Goal: Task Accomplishment & Management: Use online tool/utility

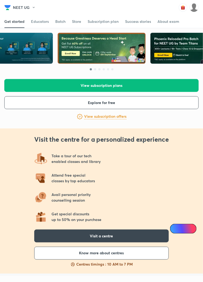
click at [195, 9] on img at bounding box center [193, 7] width 9 height 9
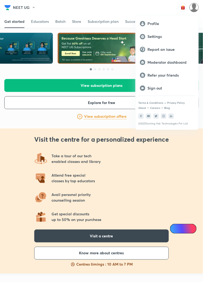
click at [172, 64] on p "Moderator dashboard" at bounding box center [170, 62] width 47 height 5
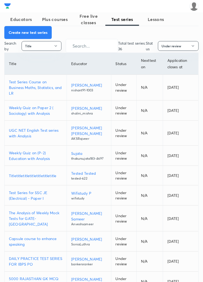
click at [34, 31] on button "Create new test series" at bounding box center [27, 32] width 47 height 13
click at [30, 33] on button "Create new test series" at bounding box center [27, 32] width 47 height 13
click at [33, 34] on button "Create new test series" at bounding box center [27, 32] width 47 height 13
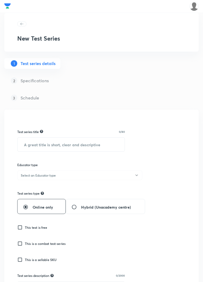
click at [75, 144] on input "text" at bounding box center [71, 145] width 107 height 14
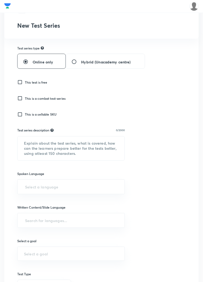
scroll to position [148, 0]
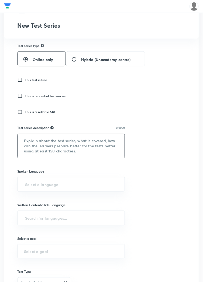
paste textarea "This test series will contain for CSIR-UGC NET Exams. Tests will cover the enti…"
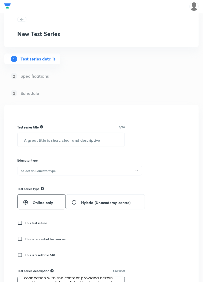
scroll to position [5, 0]
type textarea "This test series will contain for CSIR-UGC NET Exams. Tests will cover the enti…"
click at [78, 138] on input "text" at bounding box center [71, 140] width 107 height 14
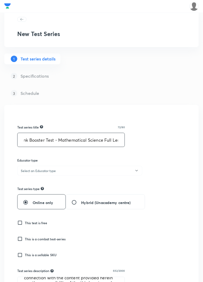
scroll to position [0, 6]
click at [85, 138] on input "Rank Booster Test - Mathematical Science Full Length Mock Test CSIR 2025" at bounding box center [71, 140] width 107 height 14
type input "Rank Booster Test - Mathematical Science Full Length Mock Test CSIR 2025"
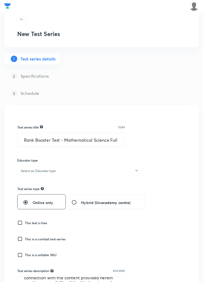
click at [88, 170] on button "Select an Educator type" at bounding box center [79, 171] width 125 height 10
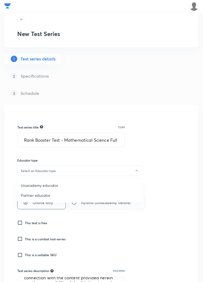
click at [44, 183] on span "Unacademy educator" at bounding box center [80, 186] width 118 height 6
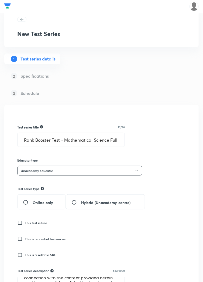
click at [45, 202] on span "Online only" at bounding box center [43, 203] width 20 height 6
click at [33, 202] on input "Online only" at bounding box center [28, 202] width 10 height 5
radio input "true"
click at [37, 256] on h6 "This is a sellable SKU" at bounding box center [41, 255] width 32 height 5
click at [25, 256] on input "This is a sellable SKU" at bounding box center [21, 255] width 8 height 5
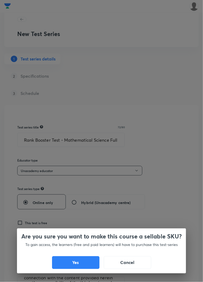
click at [78, 264] on button "Yes" at bounding box center [75, 263] width 47 height 13
checkbox input "true"
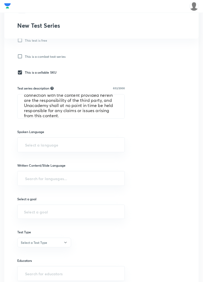
scroll to position [188, 0]
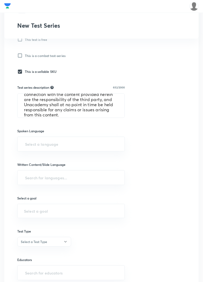
click at [84, 142] on input "text" at bounding box center [71, 144] width 94 height 10
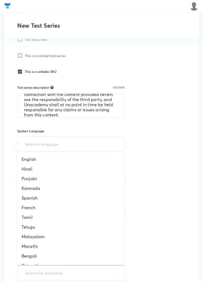
click at [30, 159] on li "English" at bounding box center [70, 160] width 107 height 10
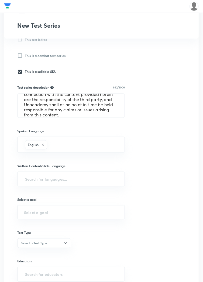
click at [76, 179] on input "text" at bounding box center [71, 179] width 94 height 10
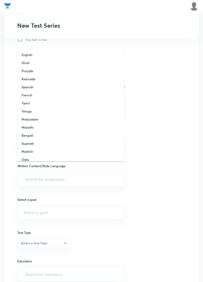
click at [33, 57] on li "English" at bounding box center [70, 55] width 107 height 8
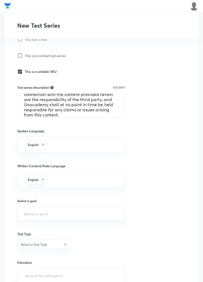
click at [57, 215] on input "text" at bounding box center [71, 214] width 94 height 5
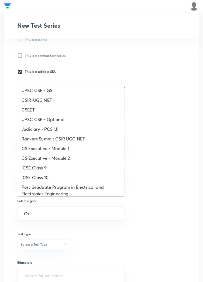
click at [43, 100] on li "CSIR-UGC NET" at bounding box center [70, 101] width 107 height 10
type input "CSIR-UGC NET"
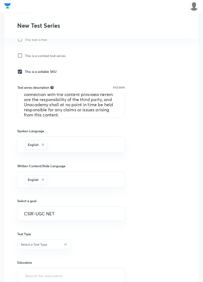
scroll to position [206, 0]
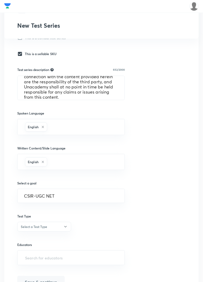
click at [64, 226] on icon "button" at bounding box center [65, 227] width 4 height 4
click at [44, 241] on span "Full Syllabus Test" at bounding box center [44, 242] width 47 height 6
click at [77, 260] on input "text" at bounding box center [71, 258] width 94 height 10
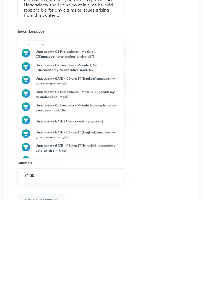
type input "CSIR"
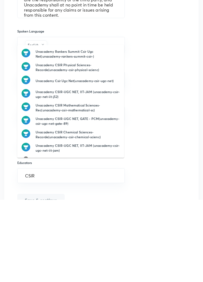
click at [97, 163] on h6 "Unacademy Csir Ugc Net(unacademy-csir-ugc-net)" at bounding box center [75, 163] width 78 height 5
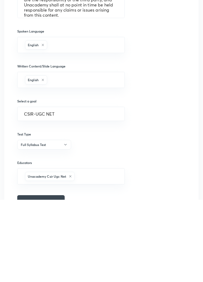
click at [52, 282] on button "Save & continue" at bounding box center [40, 284] width 47 height 13
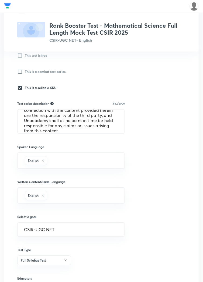
scroll to position [170, 0]
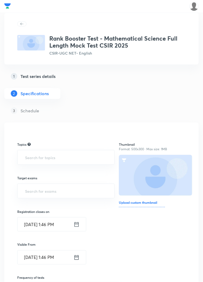
click at [36, 155] on input "text" at bounding box center [66, 158] width 84 height 10
type input "Math"
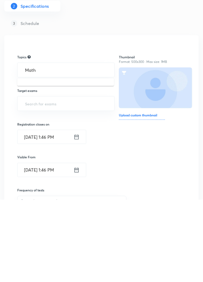
scroll to position [5, 0]
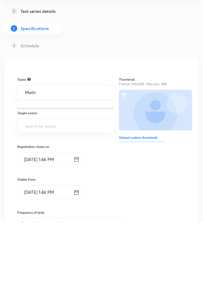
click at [47, 154] on input "Math" at bounding box center [66, 152] width 84 height 10
type input "Al"
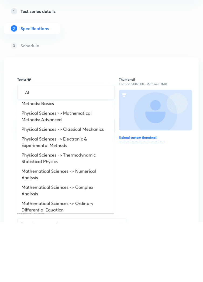
scroll to position [105, 0]
click at [32, 233] on li "Mathematical Sciences -> Numerical Analysis" at bounding box center [65, 234] width 97 height 16
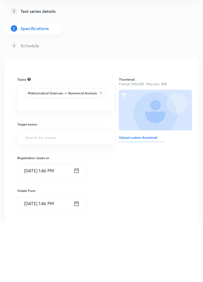
click at [29, 169] on input "text" at bounding box center [66, 164] width 84 height 10
click at [31, 185] on li "Mathematical Sciences -> Linear Algebra" at bounding box center [65, 184] width 97 height 10
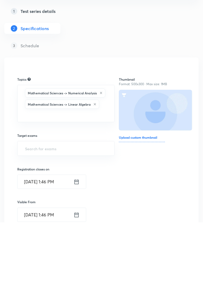
click at [29, 180] on input "text" at bounding box center [66, 175] width 84 height 10
click at [30, 197] on li "Mathematical Sciences -> Algebra" at bounding box center [65, 195] width 97 height 10
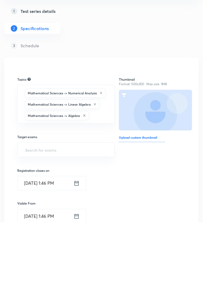
click at [19, 174] on div "Mathematical Sciences -> Numerical Analysis Mathematical Sciences -> Linear Alg…" at bounding box center [65, 164] width 97 height 39
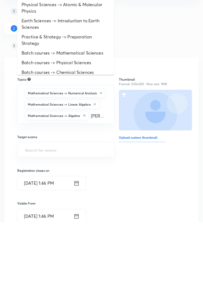
type input "Anal"
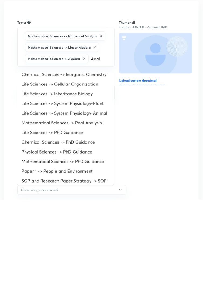
scroll to position [0, 0]
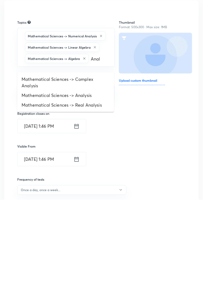
click at [30, 168] on li "Mathematical Sciences -> Complex Analysis" at bounding box center [65, 165] width 97 height 16
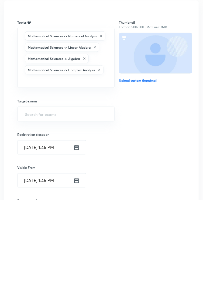
click at [30, 167] on input "text" at bounding box center [66, 163] width 84 height 10
click at [30, 184] on li "Mathematical Sciences -> Analysis" at bounding box center [65, 184] width 97 height 10
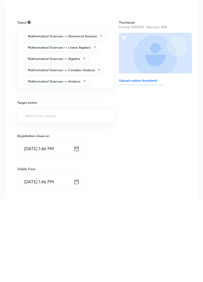
click at [105, 169] on input "text" at bounding box center [99, 164] width 18 height 10
click at [86, 186] on li "Mathematical Sciences -> Real Analysis" at bounding box center [65, 185] width 97 height 10
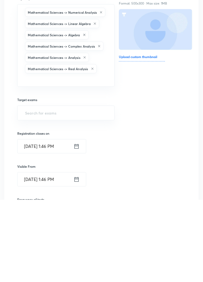
scroll to position [64, 0]
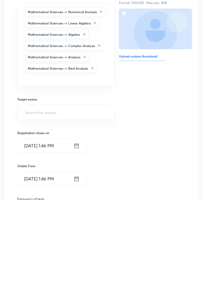
click at [34, 200] on input "text" at bounding box center [66, 195] width 84 height 10
click at [83, 200] on input "text" at bounding box center [66, 195] width 84 height 10
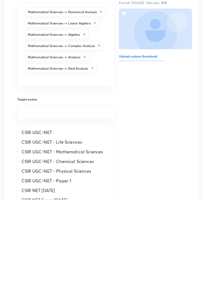
click at [35, 235] on li "CSIR UGC-NET - Mathematical Sciences" at bounding box center [65, 235] width 97 height 10
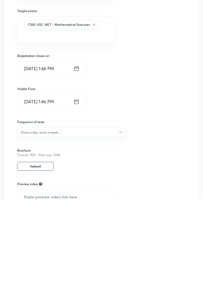
click at [32, 217] on h6 "Once a day, once a week..." at bounding box center [41, 214] width 40 height 5
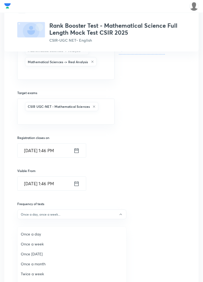
click at [38, 246] on span "Once a week" at bounding box center [72, 245] width 102 height 6
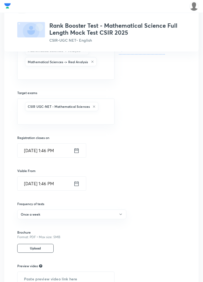
click at [69, 282] on input "text" at bounding box center [66, 279] width 97 height 14
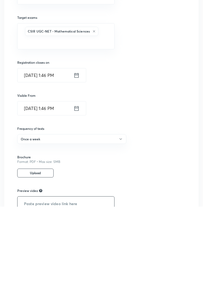
scroll to position [179, 0]
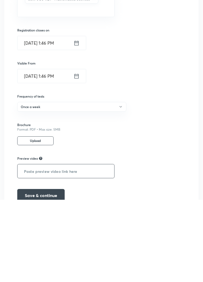
click at [48, 282] on button "Save & continue" at bounding box center [40, 278] width 47 height 13
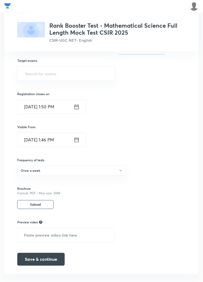
scroll to position [130, 0]
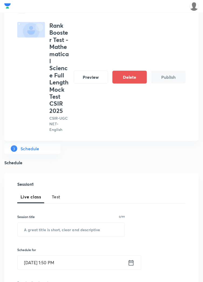
scroll to position [49, 0]
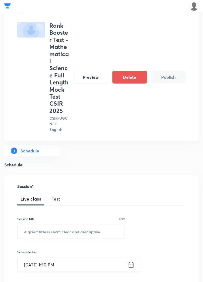
click at [55, 202] on span "Test" at bounding box center [56, 199] width 9 height 6
click at [65, 233] on input "text" at bounding box center [71, 232] width 107 height 14
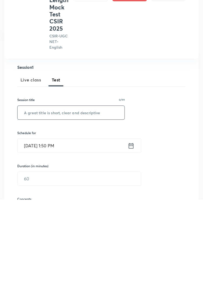
scroll to position [88, 0]
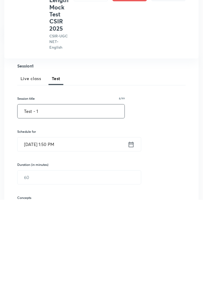
type input "Test - 1"
click at [129, 229] on icon at bounding box center [131, 227] width 5 height 5
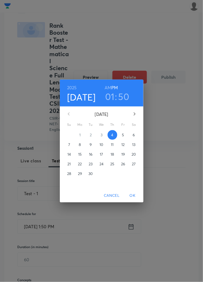
click at [69, 148] on p "7" at bounding box center [69, 144] width 2 height 5
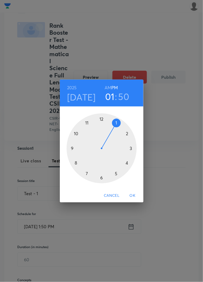
click at [88, 184] on div at bounding box center [102, 149] width 70 height 70
click at [102, 131] on div at bounding box center [102, 149] width 70 height 70
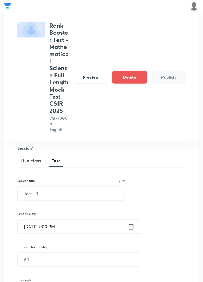
click at [57, 261] on input "text" at bounding box center [79, 260] width 123 height 14
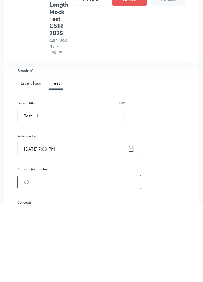
scroll to position [154, 0]
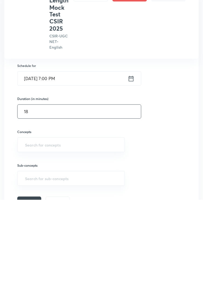
type input "1"
type input "60"
click at [74, 229] on input "text" at bounding box center [71, 227] width 94 height 10
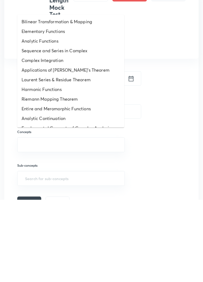
click at [69, 192] on li "Entire and Meromorphic Functions" at bounding box center [70, 191] width 107 height 10
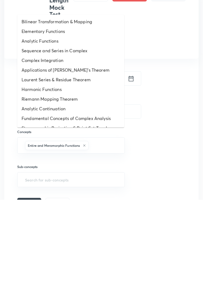
click at [87, 195] on li "Analytic Continuation" at bounding box center [70, 191] width 107 height 10
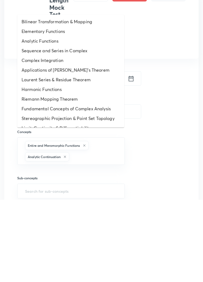
click at [78, 197] on li "Stereographic Projection & Point Set Topology" at bounding box center [70, 201] width 107 height 10
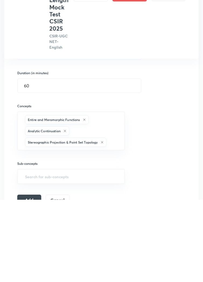
click at [27, 282] on button "Add" at bounding box center [29, 282] width 24 height 11
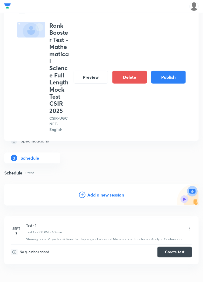
scroll to position [0, 0]
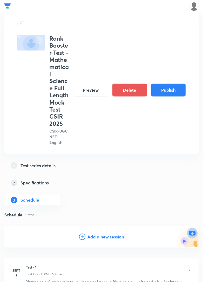
click at [169, 88] on button "Publish" at bounding box center [168, 90] width 34 height 13
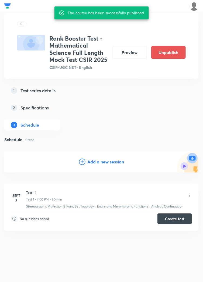
click at [174, 219] on button "Create test" at bounding box center [174, 219] width 34 height 11
click at [131, 54] on button "Preview" at bounding box center [129, 52] width 34 height 13
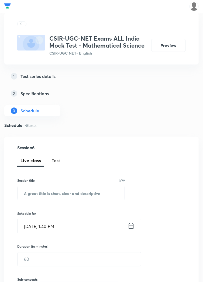
click at [45, 77] on h5 "Test series details" at bounding box center [37, 76] width 35 height 6
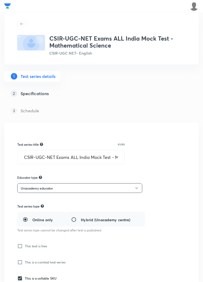
click at [69, 158] on input "CSIR-UGC-NET Exams ALL India Mock Test - Mathematical Science" at bounding box center [71, 158] width 107 height 14
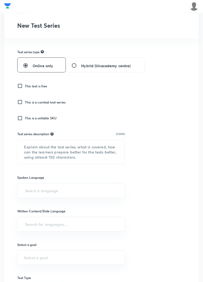
scroll to position [150, 0]
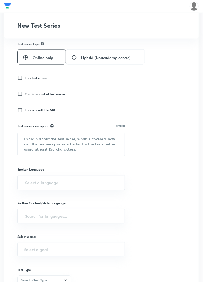
click at [62, 145] on textarea at bounding box center [71, 144] width 107 height 24
click at [60, 141] on textarea at bounding box center [71, 144] width 107 height 24
paste textarea "This test series will contain for CSIR-UGC NET Exams. Tests will cover the enti…"
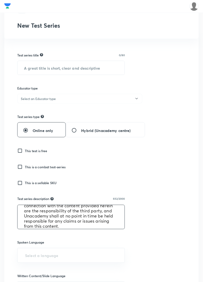
scroll to position [77, 0]
type textarea "This test series will contain for CSIR-UGC NET Exams. Tests will cover the enti…"
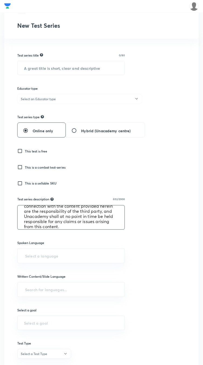
click at [74, 68] on input "text" at bounding box center [71, 68] width 107 height 14
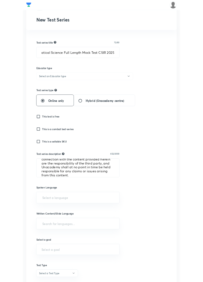
scroll to position [0, 0]
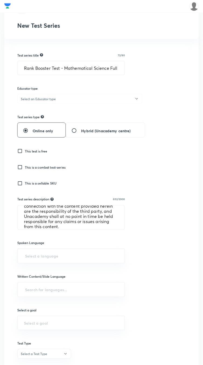
click at [95, 69] on input "Rank Booster Test - Mathematical Science Full Length Mock Test CSIR 2025" at bounding box center [71, 68] width 107 height 14
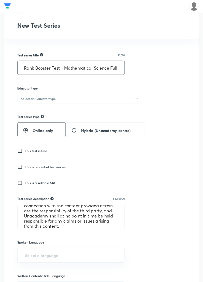
click at [91, 70] on input "Rank Booster Test - Mathematical Science Full Length Mock Test CSIR 2025" at bounding box center [71, 68] width 107 height 14
click at [92, 67] on input "Rank Booster Test - Mathematical Science Full Length Mock Test CSIR 2025" at bounding box center [71, 68] width 107 height 14
click at [92, 68] on input "Rank Booster Test - Mathematical Science Full Length Mock Test CSIR 2025" at bounding box center [71, 68] width 107 height 14
type input "Rank Booster Test - Life Science Full Length Mock Test CSIR 2025"
click at [127, 100] on button "Select an Educator type" at bounding box center [79, 99] width 125 height 10
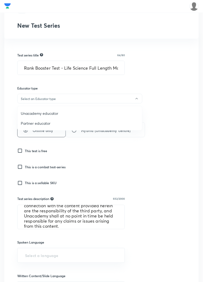
click at [133, 97] on div at bounding box center [101, 141] width 203 height 282
click at [110, 97] on button "Select an Educator type" at bounding box center [79, 99] width 125 height 10
click at [45, 115] on span "Unacademy educator" at bounding box center [80, 114] width 118 height 6
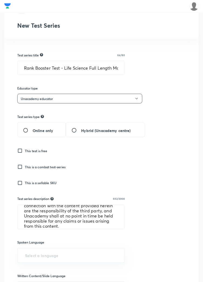
click at [42, 132] on span "Online only" at bounding box center [43, 131] width 20 height 6
click at [33, 132] on input "Online only" at bounding box center [28, 130] width 10 height 5
radio input "true"
click at [20, 185] on input "This is a sellable SKU" at bounding box center [21, 183] width 8 height 5
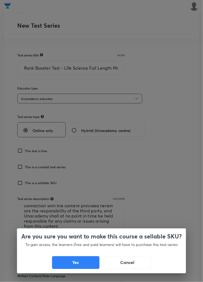
click at [78, 264] on button "Yes" at bounding box center [75, 263] width 47 height 13
checkbox input "true"
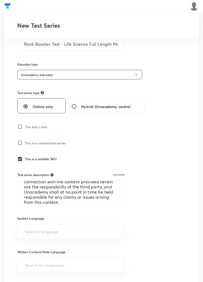
click at [89, 233] on input "text" at bounding box center [71, 232] width 94 height 10
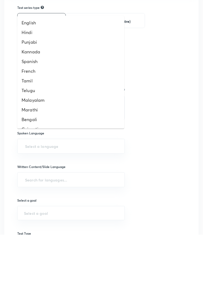
scroll to position [139, 0]
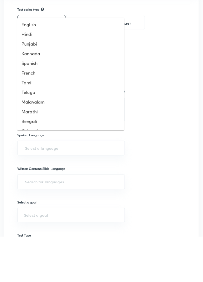
click at [27, 72] on li "English" at bounding box center [70, 70] width 107 height 10
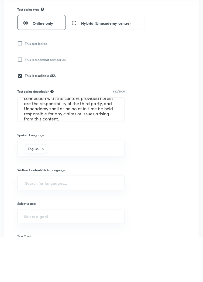
click at [78, 226] on input "text" at bounding box center [71, 229] width 94 height 10
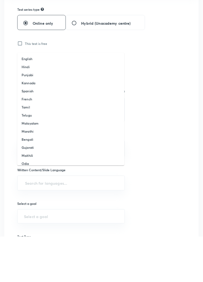
click at [28, 103] on h6 "English" at bounding box center [27, 104] width 11 height 5
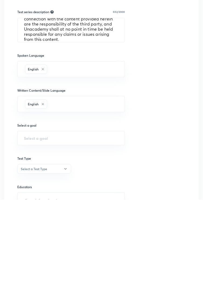
scroll to position [183, 0]
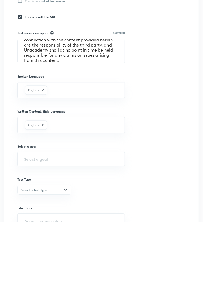
click at [94, 217] on input "text" at bounding box center [71, 219] width 94 height 5
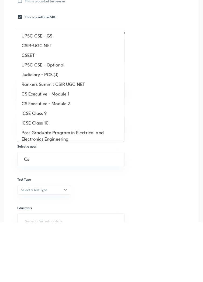
click at [27, 107] on li "CSIR-UGC NET" at bounding box center [70, 106] width 107 height 10
type input "CSIR-UGC NET"
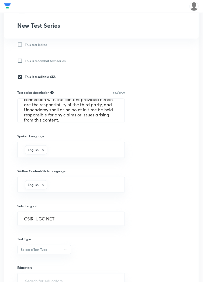
click at [56, 252] on button "Select a Test Type" at bounding box center [44, 250] width 54 height 10
click at [45, 265] on span "Full Syllabus Test" at bounding box center [44, 265] width 47 height 6
click at [75, 281] on input "text" at bounding box center [71, 281] width 94 height 10
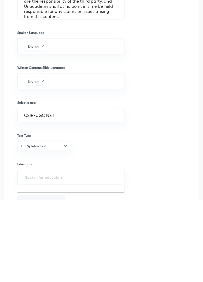
scroll to position [206, 0]
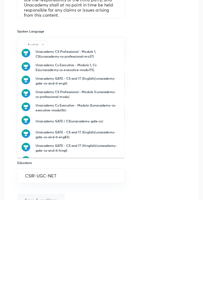
type input "CSIR-UGC-NET"
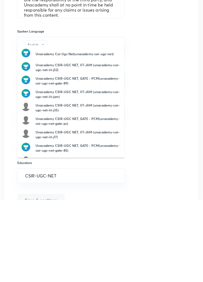
click at [41, 137] on h6 "Unacademy Csir Ugc Net(unacademy-csir-ugc-net)" at bounding box center [75, 136] width 78 height 5
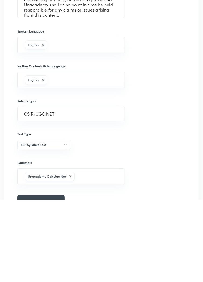
click at [50, 282] on button "Save & continue" at bounding box center [40, 284] width 47 height 13
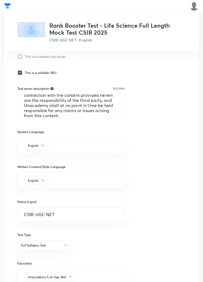
scroll to position [218, 0]
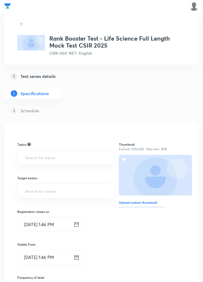
click at [35, 156] on input "text" at bounding box center [66, 158] width 84 height 10
type input "Life"
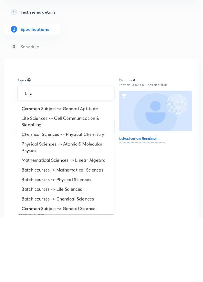
click at [30, 187] on li "Life Sciences -> Cell Communication & Signalling" at bounding box center [65, 186] width 97 height 16
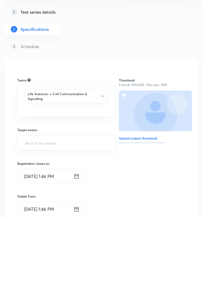
click at [28, 176] on input "text" at bounding box center [66, 174] width 84 height 10
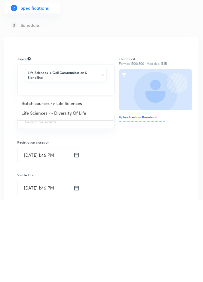
scroll to position [4, 0]
click at [32, 197] on li "Life Sciences -> Diversity Of Life" at bounding box center [65, 195] width 97 height 10
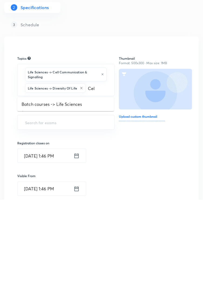
type input "Cell"
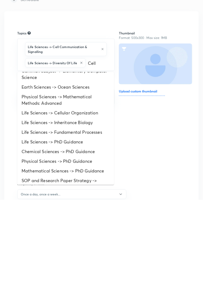
scroll to position [0, 0]
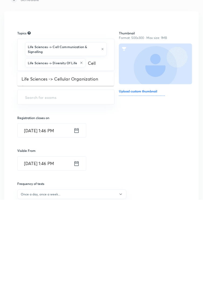
click at [30, 163] on li "Life Sciences -> Cellular Organization" at bounding box center [65, 162] width 97 height 10
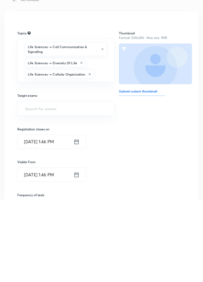
click at [105, 154] on input "text" at bounding box center [101, 157] width 13 height 10
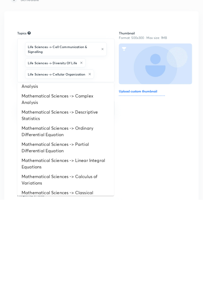
scroll to position [373, 0]
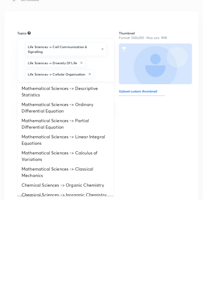
click at [39, 282] on li "Life Sciences -> Development Biology" at bounding box center [65, 287] width 97 height 10
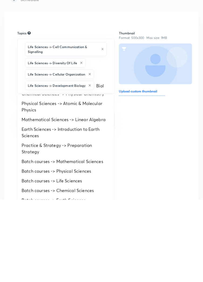
scroll to position [0, 0]
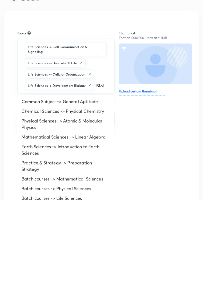
type input "Biol"
click at [170, 269] on div "Thumbnail Format: 500x300 · Max size: 1MB Upload custom thumbnail" at bounding box center [152, 248] width 67 height 293
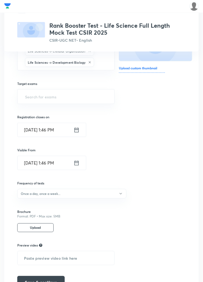
scroll to position [131, 0]
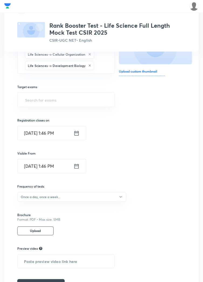
click at [30, 102] on input "text" at bounding box center [66, 100] width 84 height 10
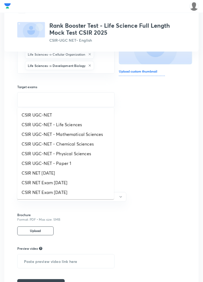
click at [32, 127] on li "CSIR UGC-NET - Life Sciences" at bounding box center [65, 125] width 97 height 10
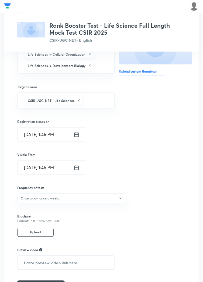
click at [121, 198] on icon "button" at bounding box center [120, 199] width 4 height 4
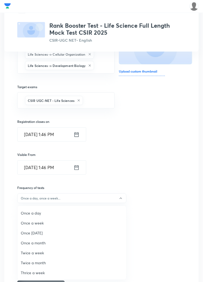
click at [34, 224] on span "Once a week" at bounding box center [72, 224] width 102 height 6
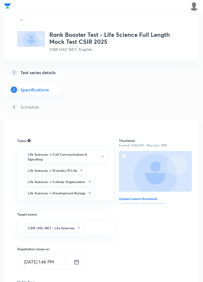
scroll to position [0, 0]
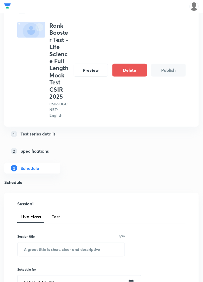
scroll to position [18, 0]
click at [56, 217] on span "Test" at bounding box center [56, 217] width 9 height 6
click at [68, 251] on input "text" at bounding box center [71, 250] width 107 height 14
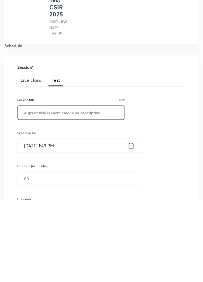
scroll to position [73, 0]
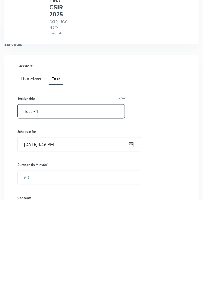
type input "Test - 1"
click at [132, 227] on icon at bounding box center [131, 227] width 5 height 5
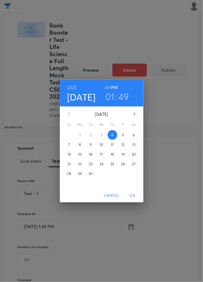
click at [68, 148] on span "7" at bounding box center [69, 144] width 10 height 5
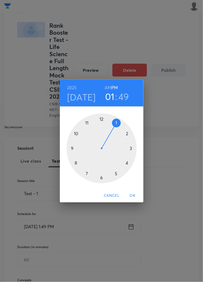
click at [88, 184] on div at bounding box center [102, 149] width 70 height 70
click at [104, 132] on div at bounding box center [102, 149] width 70 height 70
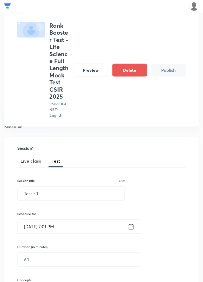
click at [53, 262] on input "text" at bounding box center [79, 260] width 123 height 14
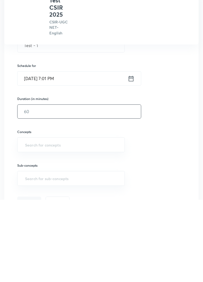
scroll to position [139, 0]
type input "60"
click at [85, 226] on input "text" at bounding box center [71, 227] width 94 height 10
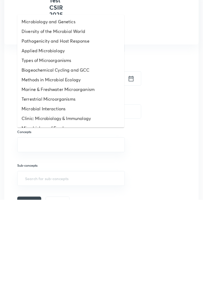
click at [65, 185] on li "Terrestrial Microorganisms" at bounding box center [70, 182] width 107 height 10
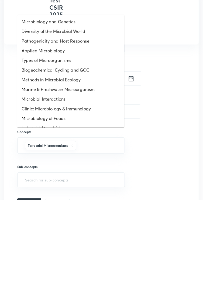
click at [73, 193] on li "Clinic: Microbiology & Immunology" at bounding box center [70, 191] width 107 height 10
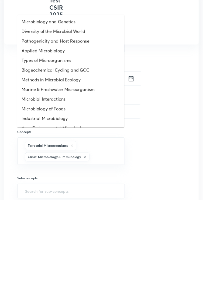
click at [65, 173] on li "Marine & Freshwater Microorganism" at bounding box center [70, 172] width 107 height 10
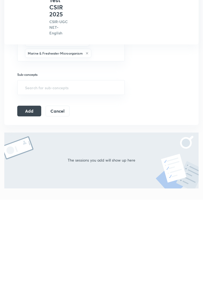
click at [27, 193] on button "Add" at bounding box center [29, 193] width 24 height 11
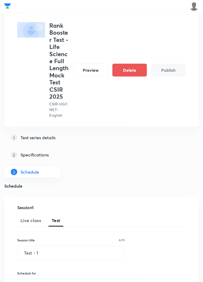
scroll to position [0, 0]
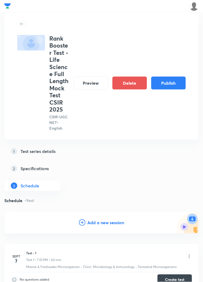
click at [165, 84] on button "Publish" at bounding box center [168, 83] width 34 height 13
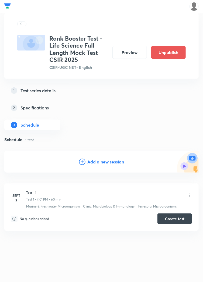
click at [177, 219] on button "Create test" at bounding box center [174, 219] width 34 height 11
click at [189, 195] on icon at bounding box center [189, 196] width 1 height 4
click at [142, 208] on p "Edit" at bounding box center [140, 210] width 7 height 6
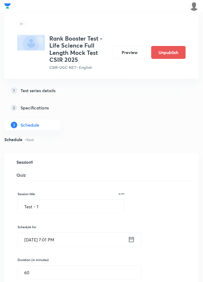
click at [58, 208] on input "Test - 1" at bounding box center [71, 207] width 106 height 14
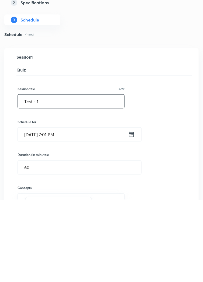
scroll to position [24, 0]
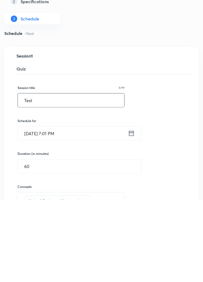
type input "Test"
click at [72, 182] on input "Unit1. Molecules and their Interaction Relevant to Biology" at bounding box center [71, 183] width 106 height 14
click at [14, 201] on div "Test - 1 Test 1 Marine & Freshwater Microorganism · Clinic: Microbiology & Immu…" at bounding box center [101, 252] width 181 height 233
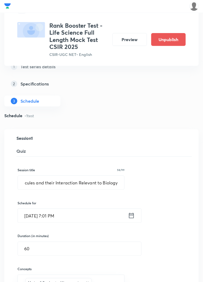
scroll to position [0, 0]
click at [34, 183] on input "Unit1. Molecules and their Interaction Relevant to Biology" at bounding box center [71, 183] width 106 height 14
click at [39, 182] on input "Unit1. Molecules and their Interaction Relevant to Biology" at bounding box center [71, 183] width 106 height 14
click at [36, 182] on input "Unit1. Molecules and their Interaction Relevant to Biology" at bounding box center [71, 183] width 106 height 14
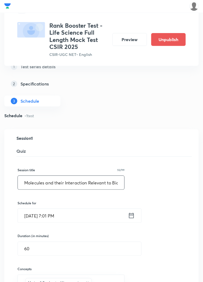
type input "Molecules and their Interaction Relevant to Biology"
click at [163, 189] on div "Session title 52/99 Molecules and their Interaction Relevant to Biology ​ Sched…" at bounding box center [102, 263] width 168 height 212
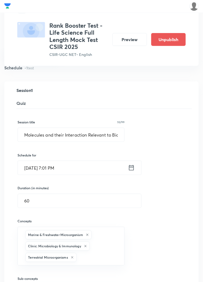
scroll to position [135, 0]
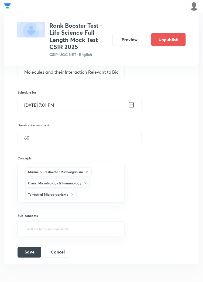
click at [34, 251] on button "Save" at bounding box center [30, 252] width 24 height 11
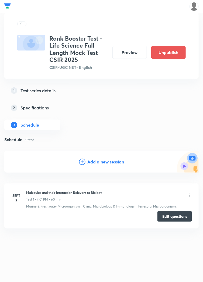
click at [134, 54] on button "Preview" at bounding box center [129, 52] width 34 height 13
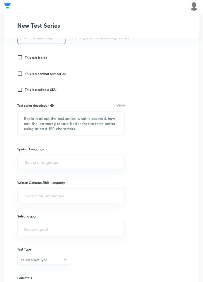
scroll to position [175, 0]
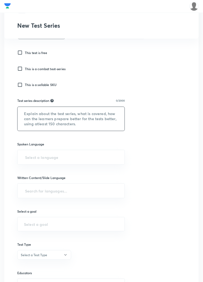
paste textarea "This test series will contain for CSIR-UGC NET Exams. Tests will cover the enti…"
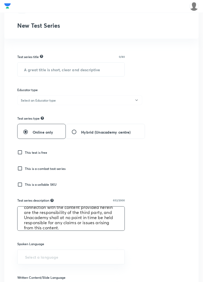
scroll to position [75, 0]
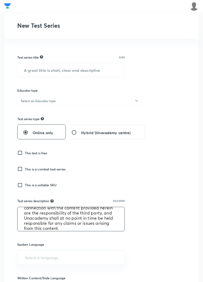
type textarea "This test series will contain for CSIR-UGC NET Exams. Tests will cover the enti…"
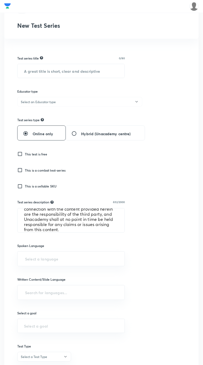
click at [84, 69] on input "text" at bounding box center [71, 71] width 107 height 14
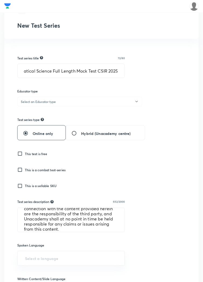
scroll to position [0, 0]
click at [96, 73] on input "Rank Booster Test - Mathematical Science Full Length Mock Test CSIR 2025" at bounding box center [71, 71] width 107 height 14
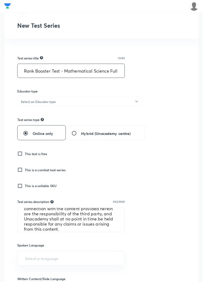
click at [92, 72] on input "Rank Booster Test - Mathematical Science Full Length Mock Test CSIR 2025" at bounding box center [71, 71] width 107 height 14
type input "Rank Booster Test - Physical Science Full Length Mock Test CSIR 2025"
click at [121, 106] on button "Select an Educator type" at bounding box center [79, 102] width 125 height 10
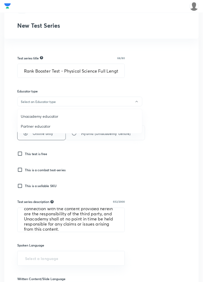
click at [48, 117] on span "Unacademy educator" at bounding box center [80, 117] width 118 height 6
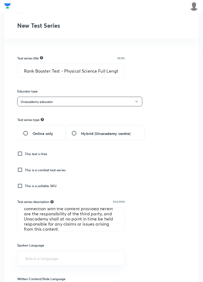
click at [40, 136] on span "Online only" at bounding box center [43, 134] width 20 height 6
click at [33, 136] on input "Online only" at bounding box center [28, 133] width 10 height 5
radio input "true"
click at [40, 187] on h6 "This is a sellable SKU" at bounding box center [41, 186] width 32 height 5
click at [25, 187] on input "This is a sellable SKU" at bounding box center [21, 186] width 8 height 5
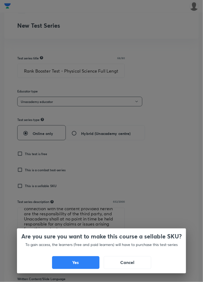
click at [73, 263] on button "Yes" at bounding box center [75, 263] width 47 height 13
checkbox input "true"
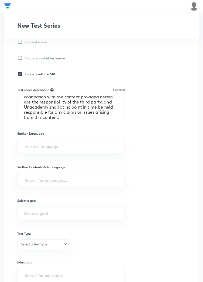
scroll to position [190, 0]
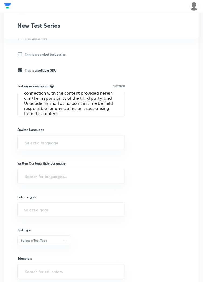
click at [75, 145] on input "text" at bounding box center [71, 143] width 94 height 10
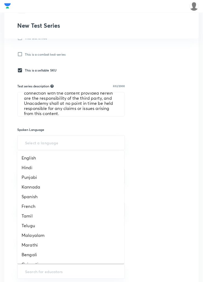
click at [40, 158] on li "English" at bounding box center [70, 158] width 107 height 10
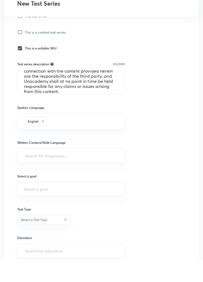
click at [109, 180] on input "text" at bounding box center [71, 178] width 94 height 10
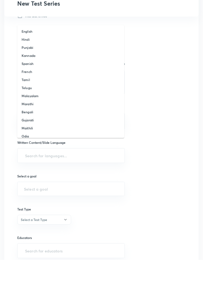
click at [23, 53] on h6 "English" at bounding box center [27, 53] width 11 height 5
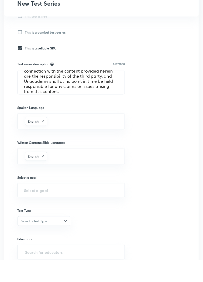
click at [73, 211] on input "text" at bounding box center [71, 212] width 94 height 5
type input "N"
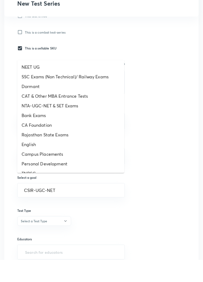
click at [33, 97] on li "SSC Exams (Non Technical)/ Railway Exams" at bounding box center [70, 99] width 107 height 10
type input "SSC Exams (Non Technical)/ Railway Exams"
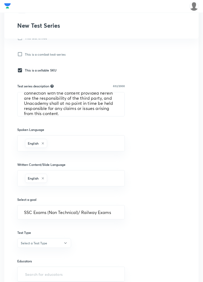
click at [106, 211] on input "SSC Exams (Non Technical)/ Railway Exams" at bounding box center [71, 212] width 94 height 5
click at [160, 206] on div "Test series title 68/80 Rank Booster Test - Physical Science Full Length Mock T…" at bounding box center [101, 117] width 168 height 377
type input "SSC Exams (Non Technical)/ Railway Exams"
click at [105, 214] on input "SSC Exams (Non Technical)/ Railway Exams" at bounding box center [71, 212] width 94 height 5
type input "C"
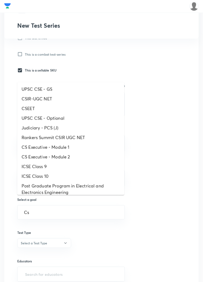
click at [30, 100] on li "CSIR-UGC NET" at bounding box center [70, 99] width 107 height 10
type input "CSIR-UGC NET"
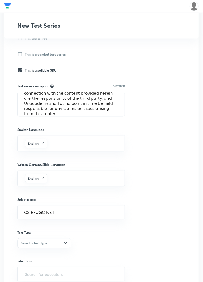
click at [56, 243] on button "Select a Test Type" at bounding box center [44, 244] width 54 height 10
click at [45, 256] on span "Full Syllabus Test" at bounding box center [44, 258] width 47 height 6
click at [67, 275] on input "text" at bounding box center [71, 275] width 94 height 10
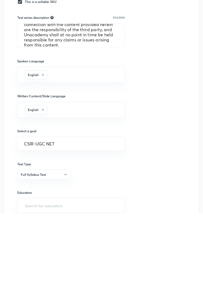
scroll to position [206, 0]
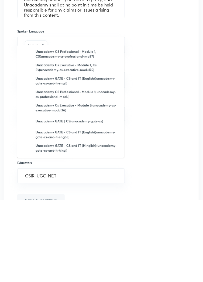
type input "CSIR-UGC-NET"
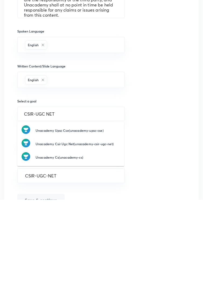
click at [96, 228] on h6 "Unacademy Csir Ugc Net(unacademy-csir-ugc-net)" at bounding box center [75, 226] width 78 height 5
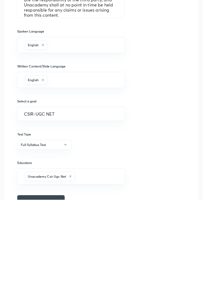
click at [50, 282] on button "Save & continue" at bounding box center [40, 284] width 47 height 13
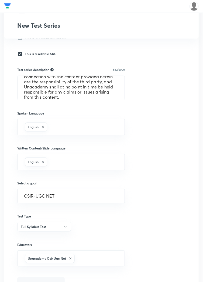
scroll to position [218, 0]
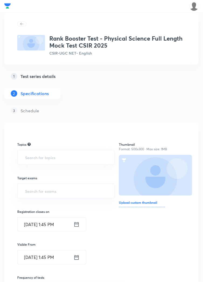
click at [33, 155] on input "text" at bounding box center [66, 158] width 84 height 10
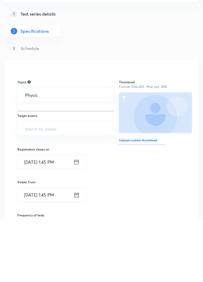
type input "Physi"
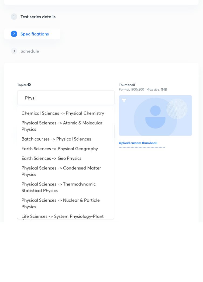
click at [28, 184] on li "Physical Sciences -> Atomic & Molecular Physics" at bounding box center [65, 186] width 97 height 16
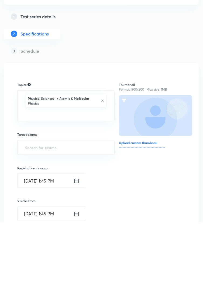
click at [27, 175] on input "text" at bounding box center [66, 174] width 84 height 10
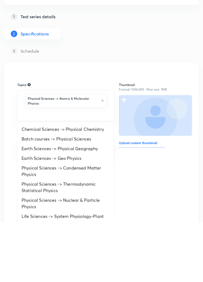
click at [31, 233] on li "Physical Sciences -> Condensed Matter Physics" at bounding box center [65, 231] width 97 height 16
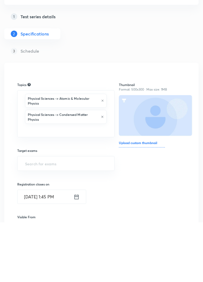
click at [29, 192] on input "text" at bounding box center [66, 190] width 84 height 10
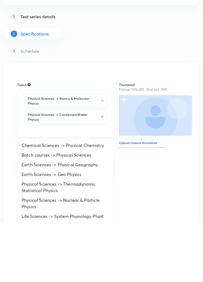
click at [30, 249] on li "Physical Sciences -> Thermodynamic Statistical Physics" at bounding box center [65, 247] width 97 height 16
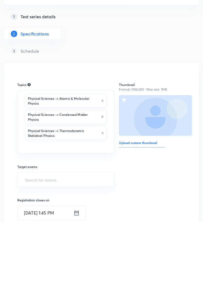
click at [31, 208] on input "text" at bounding box center [66, 206] width 84 height 10
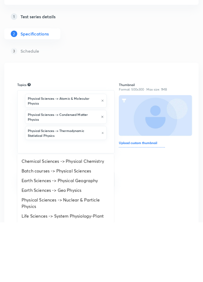
click at [32, 264] on li "Physical Sciences -> Nuclear & Particle Physics" at bounding box center [65, 263] width 97 height 16
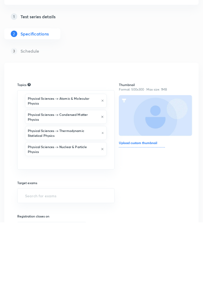
click at [33, 224] on input "text" at bounding box center [66, 222] width 84 height 10
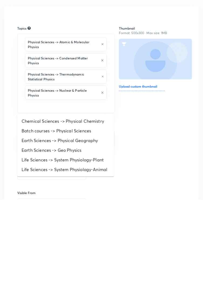
scroll to position [34, 0]
type input "P"
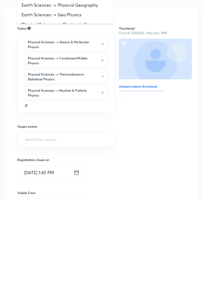
click at [34, 107] on li "Physical Sciences -> Electronic & Experimental Methods" at bounding box center [65, 110] width 97 height 16
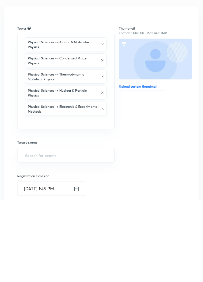
click at [30, 207] on input "text" at bounding box center [66, 205] width 84 height 10
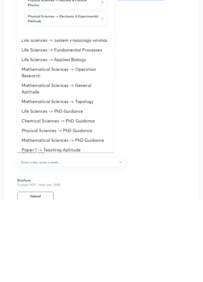
scroll to position [191, 0]
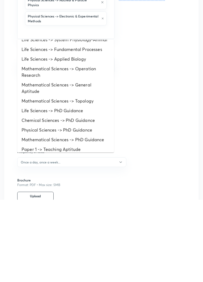
click at [31, 208] on li "Physical Sciences -> PhD Guidance" at bounding box center [65, 213] width 97 height 10
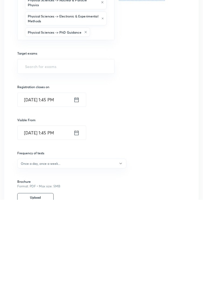
click at [98, 117] on input "text" at bounding box center [99, 115] width 17 height 10
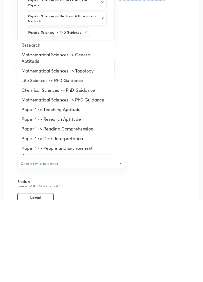
scroll to position [225, 0]
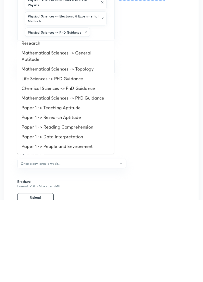
click at [169, 246] on div "Thumbnail Format: 500x300 · Max size: 1MB Upload custom thumbnail" at bounding box center [152, 174] width 67 height 335
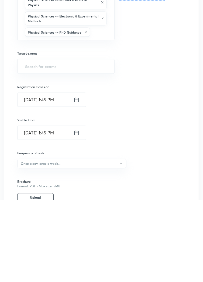
scroll to position [125, 0]
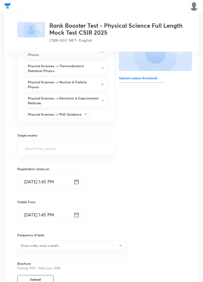
click at [33, 148] on input "text" at bounding box center [66, 149] width 84 height 10
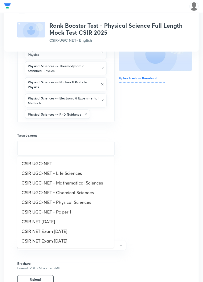
click at [31, 202] on li "CSIR UGC-NET - Physical Sciences" at bounding box center [65, 203] width 97 height 10
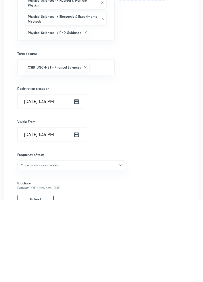
click at [33, 248] on h6 "Once a day, once a week..." at bounding box center [41, 247] width 40 height 5
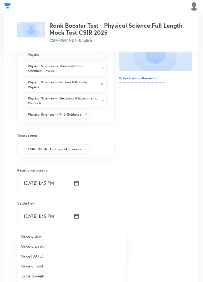
click at [39, 248] on span "Once a week" at bounding box center [72, 247] width 102 height 6
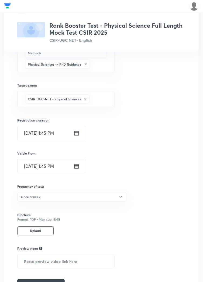
scroll to position [175, 0]
click at [48, 282] on button "Save & continue" at bounding box center [40, 285] width 47 height 13
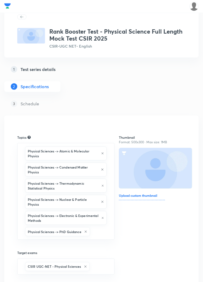
scroll to position [0, 0]
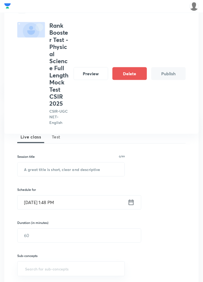
scroll to position [103, 0]
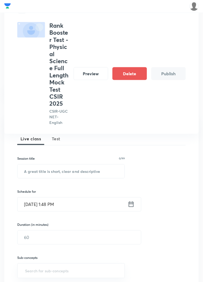
click at [56, 138] on span "Test" at bounding box center [56, 139] width 9 height 6
click at [68, 172] on input "text" at bounding box center [71, 172] width 107 height 14
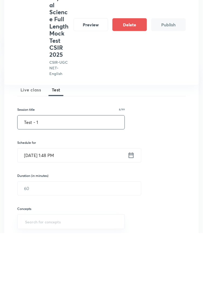
type input "Test - 1"
click at [132, 205] on icon at bounding box center [131, 205] width 7 height 8
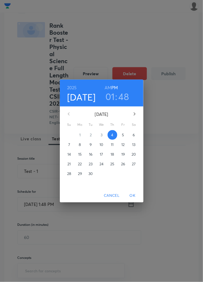
click at [68, 148] on span "7" at bounding box center [69, 144] width 10 height 5
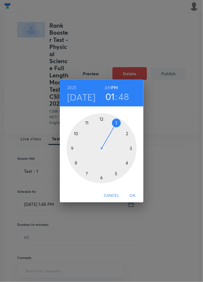
click at [90, 184] on div at bounding box center [102, 149] width 70 height 70
click at [102, 129] on div at bounding box center [102, 149] width 70 height 70
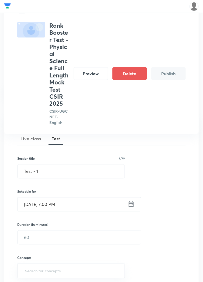
click at [53, 235] on input "text" at bounding box center [79, 238] width 123 height 14
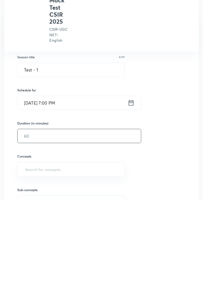
scroll to position [146, 0]
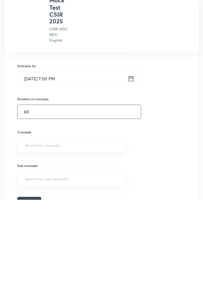
type input "60"
click at [90, 228] on input "text" at bounding box center [71, 228] width 94 height 10
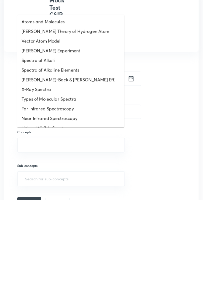
click at [61, 192] on li "Far Infrared Spectroscopy" at bounding box center [70, 191] width 107 height 10
click at [74, 192] on li "Near Infrared Spectroscopy" at bounding box center [70, 191] width 107 height 10
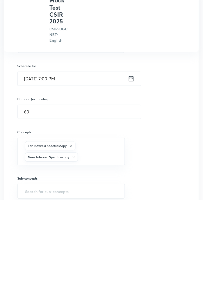
type input "B"
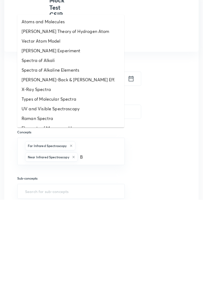
click at [78, 190] on li "UV and Visible Spectroscopy" at bounding box center [70, 191] width 107 height 10
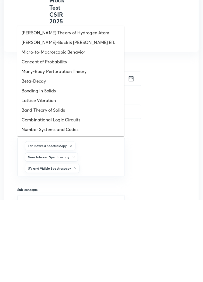
click at [67, 175] on li "Bonding in Solids" at bounding box center [70, 173] width 107 height 10
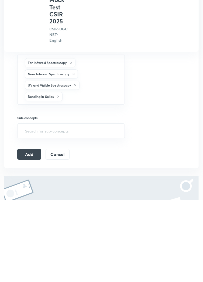
click at [31, 237] on button "Add" at bounding box center [29, 237] width 24 height 11
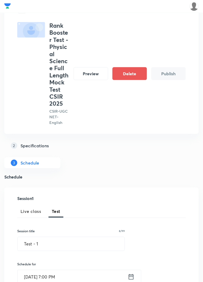
scroll to position [0, 0]
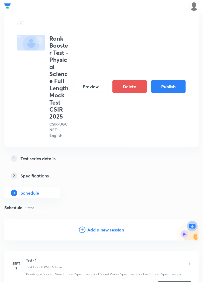
click at [167, 93] on button "Publish" at bounding box center [168, 86] width 34 height 13
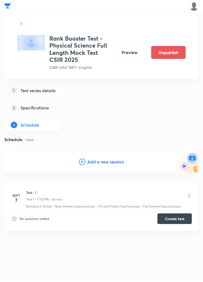
click at [178, 218] on button "Create test" at bounding box center [174, 219] width 34 height 11
click at [136, 52] on button "Preview" at bounding box center [129, 52] width 34 height 13
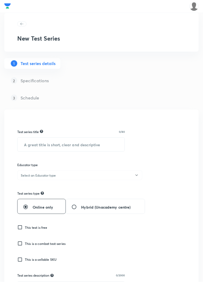
click at [49, 143] on input "text" at bounding box center [71, 145] width 107 height 14
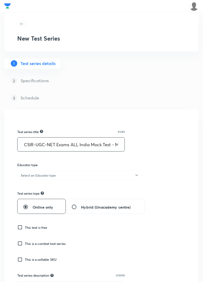
type input "CSIR-UGC-NET Exams ALL India Mock Test - Mathematical Science"
click at [40, 144] on input "CSIR-UGC-NET Exams ALL India Mock Test - Mathematical Science" at bounding box center [71, 145] width 107 height 14
click at [69, 144] on input "text" at bounding box center [71, 145] width 107 height 14
type input "Rank Booster Test - Mathematical Science Full Length Mock Test CSIR 2025"
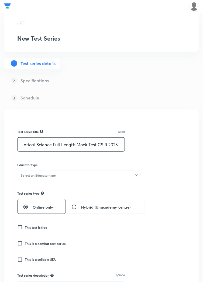
click at [135, 175] on icon "button" at bounding box center [136, 175] width 4 height 4
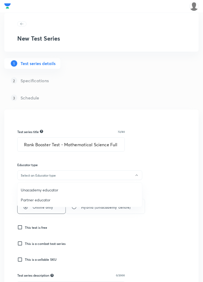
click at [53, 187] on span "Unacademy educator" at bounding box center [80, 190] width 118 height 6
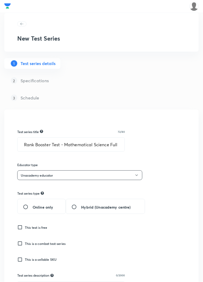
click at [40, 205] on span "Online only" at bounding box center [43, 208] width 20 height 6
click at [33, 205] on input "Online only" at bounding box center [28, 207] width 10 height 5
radio input "true"
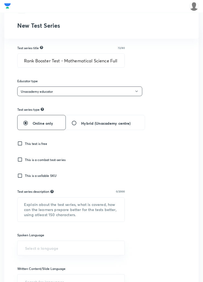
scroll to position [87, 0]
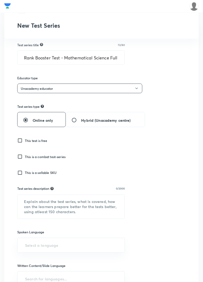
click at [37, 172] on h6 "This is a sellable SKU" at bounding box center [41, 173] width 32 height 5
click at [25, 172] on input "This is a sellable SKU" at bounding box center [21, 172] width 8 height 5
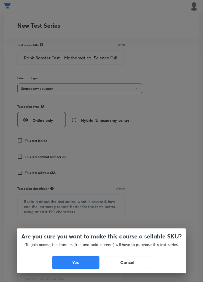
click at [86, 270] on button "Yes" at bounding box center [75, 263] width 47 height 13
checkbox input "true"
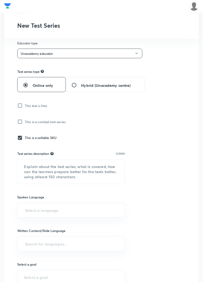
scroll to position [125, 0]
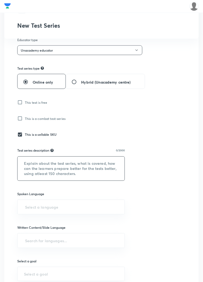
paste textarea "This test series will contain for CSIR-UGC NET Exams. Tests will cover the enti…"
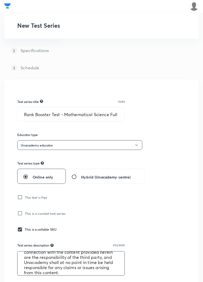
scroll to position [30, 0]
type textarea "This test series will contain for CSIR-UGC NET Exams. Tests will cover the enti…"
click at [92, 114] on input "Rank Booster Test - Mathematical Science Full Length Mock Test CSIR 2025" at bounding box center [71, 115] width 107 height 14
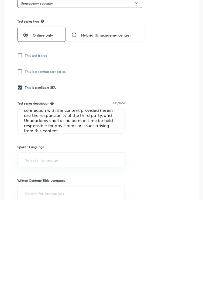
scroll to position [90, 0]
type input "Rank Booster Test - Chemical Science Full Length Mock Test CSIR 2025"
click at [80, 242] on input "text" at bounding box center [71, 243] width 94 height 10
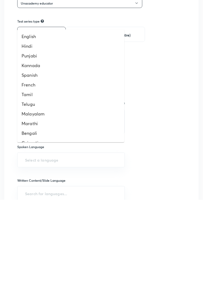
click at [27, 120] on li "English" at bounding box center [70, 119] width 107 height 10
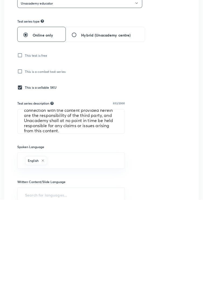
click at [86, 278] on input "text" at bounding box center [71, 278] width 94 height 10
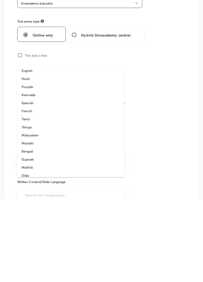
click at [28, 152] on h6 "English" at bounding box center [27, 153] width 11 height 5
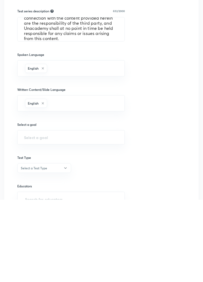
scroll to position [186, 0]
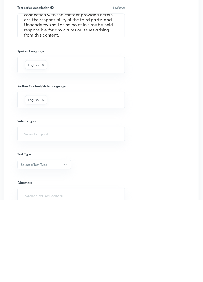
click at [37, 218] on input "text" at bounding box center [71, 216] width 94 height 5
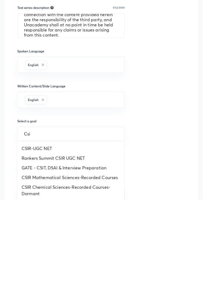
click at [34, 232] on li "CSIR-UGC NET" at bounding box center [70, 231] width 107 height 10
type input "CSIR-UGC NET"
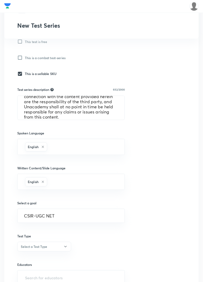
click at [57, 245] on button "Select a Test Type" at bounding box center [44, 247] width 54 height 10
click at [43, 260] on span "Full Syllabus Test" at bounding box center [44, 262] width 47 height 6
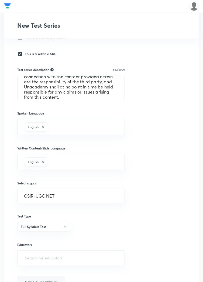
click at [62, 257] on input "text" at bounding box center [71, 258] width 94 height 10
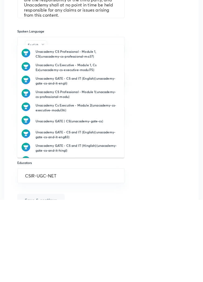
type input "CSIR-UGC-NET"
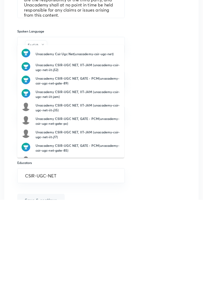
click at [89, 204] on h6 "Unacademy CSIR-UGC NET, GATE - PCM(unacademy-csir-ugc-net-gate-pc)" at bounding box center [78, 204] width 84 height 10
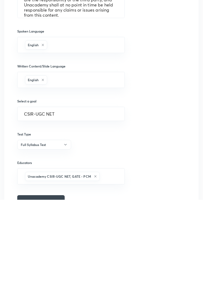
click at [48, 282] on button "Save & continue" at bounding box center [40, 284] width 47 height 13
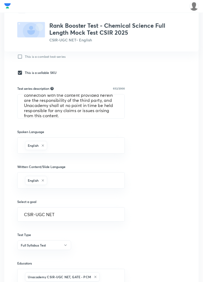
scroll to position [218, 0]
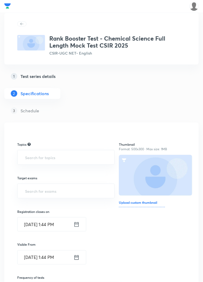
click at [34, 158] on input "text" at bounding box center [66, 158] width 84 height 10
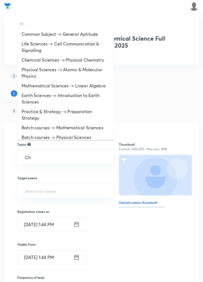
type input "Che"
click at [30, 61] on li "Chemical Sciences -> Physical Chemistry" at bounding box center [65, 60] width 97 height 10
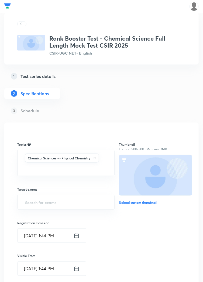
click at [39, 170] on input "text" at bounding box center [66, 169] width 84 height 10
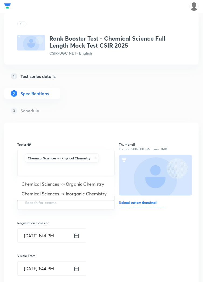
click at [39, 181] on li "Chemical Sciences -> Organic Chemistry" at bounding box center [65, 185] width 97 height 10
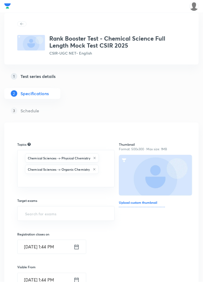
click at [37, 180] on input "text" at bounding box center [66, 180] width 84 height 10
click at [40, 194] on li "Chemical Sciences -> Inorganic Chemistry" at bounding box center [65, 196] width 97 height 10
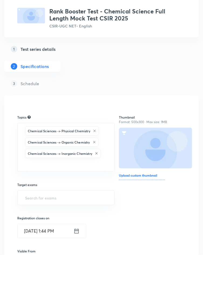
click at [37, 226] on input "text" at bounding box center [66, 225] width 84 height 10
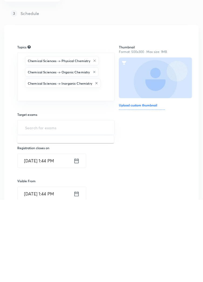
scroll to position [16, 0]
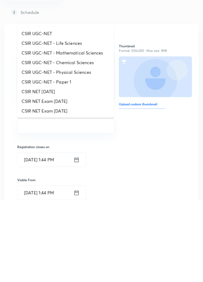
click at [30, 165] on li "CSIR UGC-NET - Paper 1" at bounding box center [65, 165] width 97 height 10
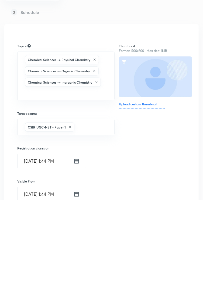
click at [70, 208] on icon at bounding box center [69, 209] width 3 height 3
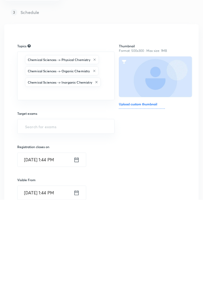
click at [78, 210] on input "text" at bounding box center [66, 209] width 84 height 10
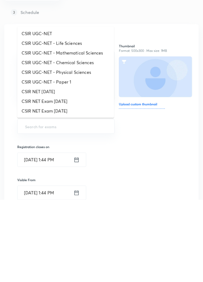
click at [31, 146] on li "CSIR UGC-NET - Chemical Sciences" at bounding box center [65, 145] width 97 height 10
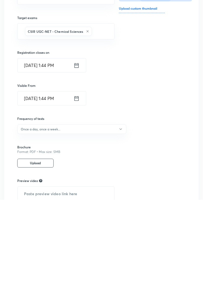
scroll to position [130, 0]
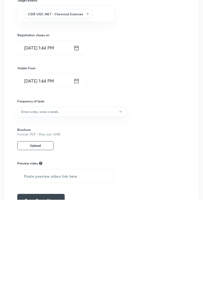
click at [36, 196] on h6 "Once a day, once a week..." at bounding box center [41, 194] width 40 height 5
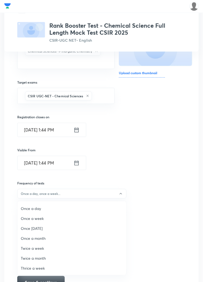
click at [31, 219] on span "Once a week" at bounding box center [72, 219] width 102 height 6
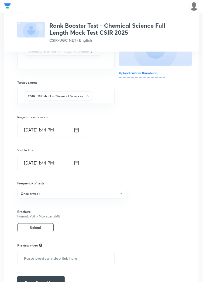
click at [51, 282] on button "Save & continue" at bounding box center [40, 283] width 47 height 13
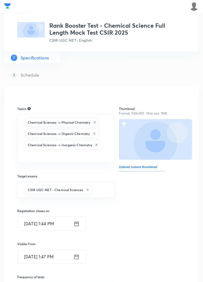
scroll to position [0, 0]
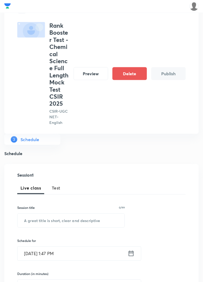
scroll to position [63, 0]
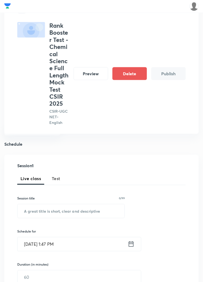
click at [56, 178] on span "Test" at bounding box center [56, 179] width 9 height 6
click at [67, 210] on input "text" at bounding box center [71, 212] width 107 height 14
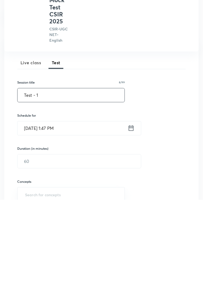
type input "Test - 1"
click at [133, 210] on icon at bounding box center [131, 210] width 5 height 5
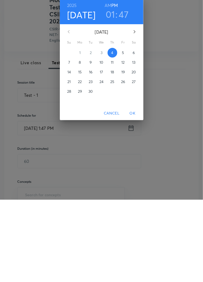
scroll to position [97, 0]
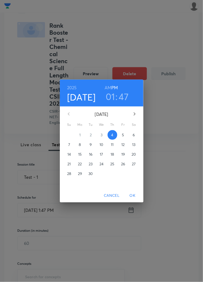
click at [67, 148] on span "7" at bounding box center [69, 144] width 10 height 5
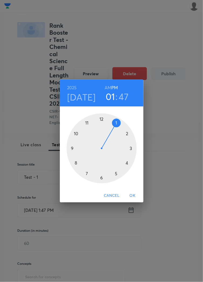
click at [88, 184] on div at bounding box center [102, 149] width 70 height 70
click at [102, 131] on div at bounding box center [102, 149] width 70 height 70
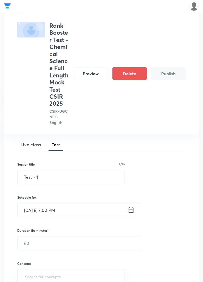
click at [43, 243] on input "text" at bounding box center [79, 244] width 123 height 14
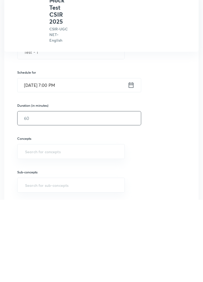
scroll to position [146, 0]
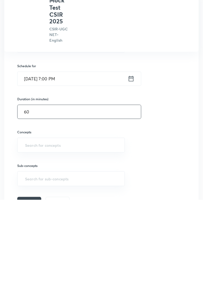
type input "60"
click at [90, 229] on input "text" at bounding box center [71, 228] width 94 height 10
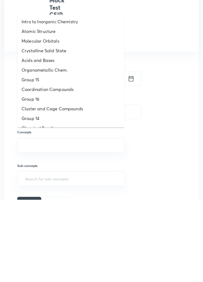
click at [79, 190] on li "Cluster and Cage Compounds" at bounding box center [70, 191] width 107 height 10
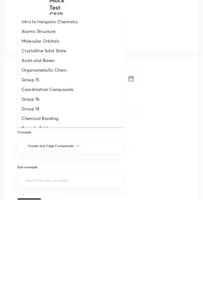
click at [73, 190] on li "Group 14" at bounding box center [70, 191] width 107 height 10
click at [78, 189] on li "Chemical Bonding" at bounding box center [70, 191] width 107 height 10
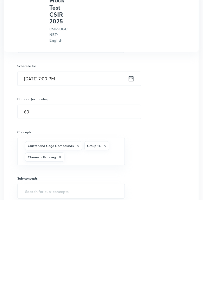
type input "B"
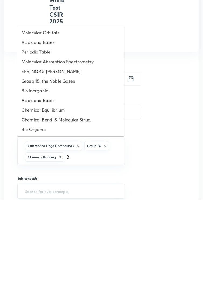
click at [71, 187] on li "Acids and Bases" at bounding box center [70, 183] width 107 height 10
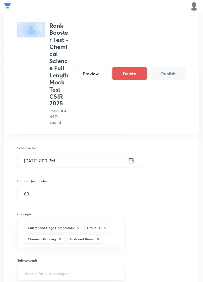
scroll to position [33, 0]
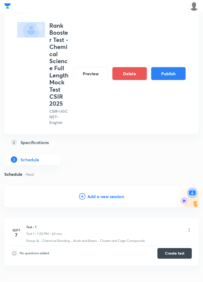
click at [166, 76] on button "Publish" at bounding box center [168, 73] width 34 height 13
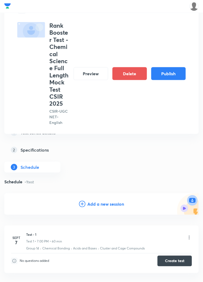
scroll to position [0, 0]
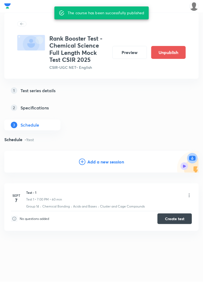
click at [173, 219] on button "Create test" at bounding box center [174, 219] width 34 height 11
click at [131, 51] on button "Preview" at bounding box center [129, 52] width 34 height 13
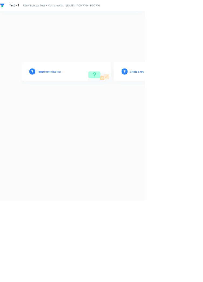
click at [194, 103] on h6 "Create a new test" at bounding box center [195, 100] width 26 height 5
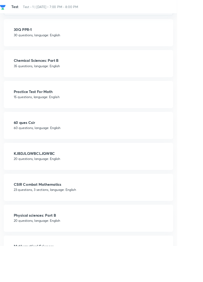
scroll to position [135, 0]
click at [125, 282] on div "Mathematical Sciences 20 questions, language: English" at bounding box center [102, 286] width 172 height 11
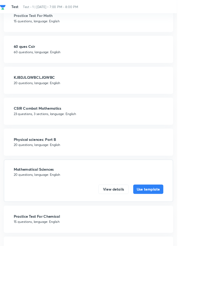
click at [126, 214] on button "View details" at bounding box center [130, 217] width 34 height 11
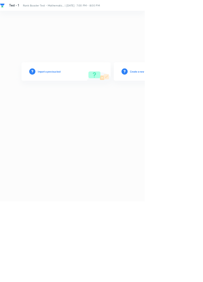
click at [190, 103] on h6 "Create a new test" at bounding box center [195, 100] width 26 height 5
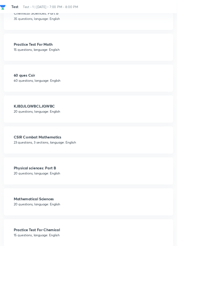
scroll to position [190, 0]
click at [81, 233] on p "20 questions, language: English" at bounding box center [102, 234] width 172 height 6
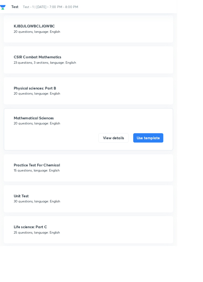
scroll to position [200, 0]
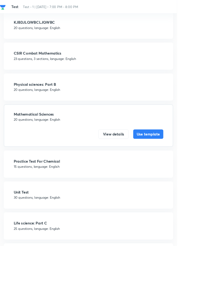
click at [99, 224] on p "30 questions, language: English" at bounding box center [102, 227] width 172 height 6
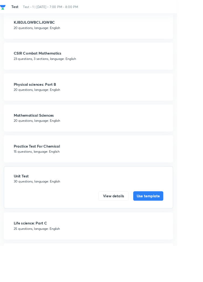
click at [130, 225] on button "View details" at bounding box center [130, 225] width 34 height 11
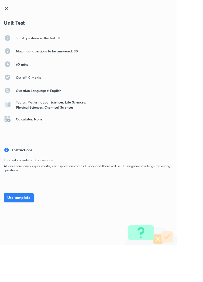
click at [27, 223] on button "Use template" at bounding box center [21, 227] width 34 height 11
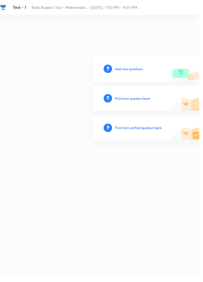
click at [140, 103] on h6 "Pick from question bank" at bounding box center [135, 100] width 36 height 5
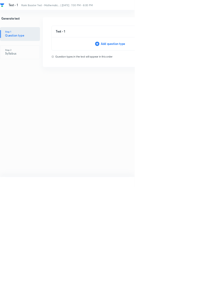
click at [162, 68] on div "Add question type" at bounding box center [166, 66] width 176 height 6
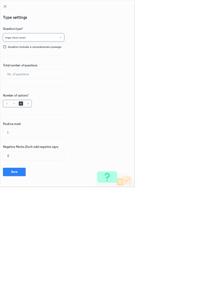
click at [51, 113] on input "text" at bounding box center [51, 112] width 92 height 14
type input "30"
click at [41, 202] on input "1" at bounding box center [51, 201] width 92 height 14
type input "1"
type input "4.75"
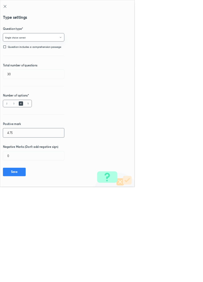
click at [25, 260] on button "Save" at bounding box center [21, 259] width 34 height 13
type input "1"
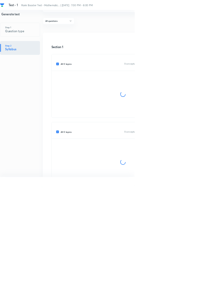
scroll to position [36, 0]
click at [85, 97] on input "All 0 topics" at bounding box center [87, 97] width 7 height 5
checkbox input "false"
click at [86, 199] on input "All 0 topics" at bounding box center [87, 199] width 7 height 5
checkbox input "false"
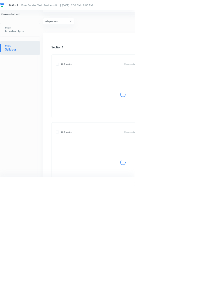
checkbox input "false"
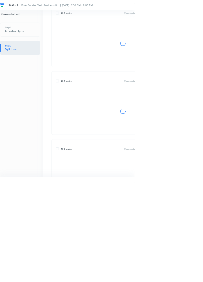
scroll to position [0, 0]
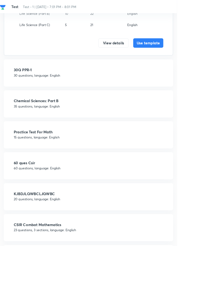
scroll to position [89, 0]
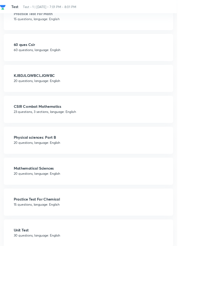
click at [82, 270] on p "30 questions, language: English" at bounding box center [102, 271] width 172 height 6
click at [134, 282] on button "View details" at bounding box center [130, 286] width 34 height 11
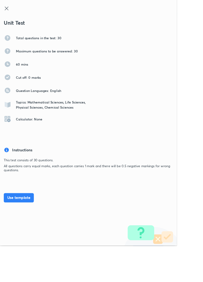
click at [26, 222] on button "Use template" at bounding box center [21, 227] width 34 height 11
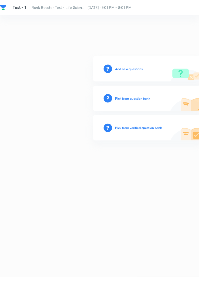
click at [138, 103] on h6 "Pick from question bank" at bounding box center [135, 100] width 36 height 5
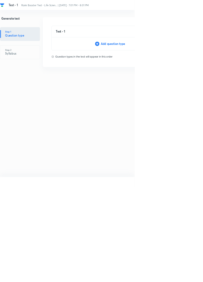
click at [167, 69] on div "Add question type" at bounding box center [166, 66] width 176 height 6
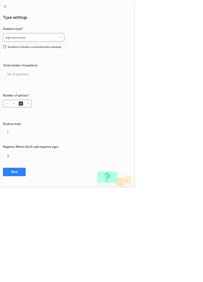
click at [58, 112] on input "text" at bounding box center [51, 112] width 92 height 14
type input "30"
click at [37, 202] on input "1" at bounding box center [51, 201] width 92 height 14
type input "4"
click at [52, 234] on input "0" at bounding box center [51, 236] width 92 height 14
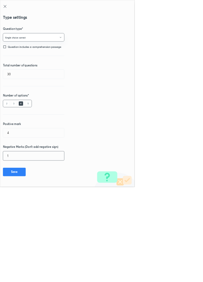
type input "1"
click at [25, 259] on button "Save" at bounding box center [21, 259] width 34 height 13
type input "1"
type input "0"
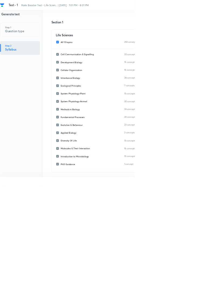
scroll to position [74, 0]
click at [87, 282] on input "All 4 topics" at bounding box center [87, 286] width 7 height 5
checkbox input "false"
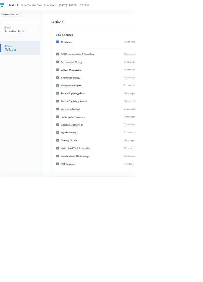
checkbox input "false"
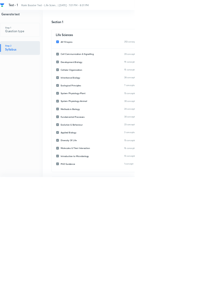
checkbox input "false"
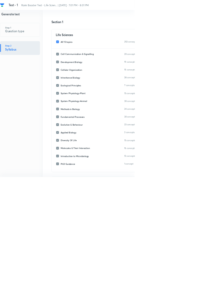
checkbox input "false"
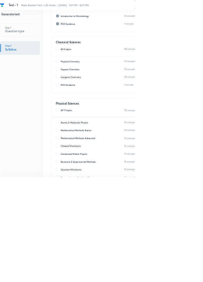
scroll to position [287, 0]
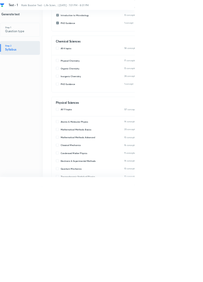
checkbox input "false"
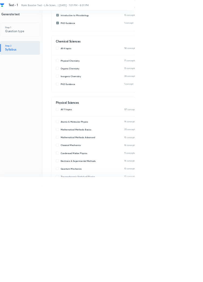
checkbox input "false"
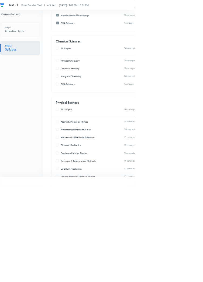
checkbox input "false"
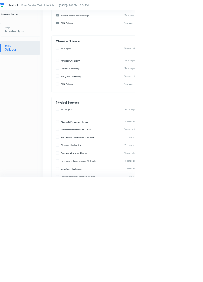
checkbox input "false"
checkbox input "true"
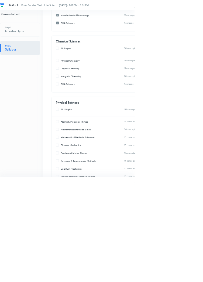
checkbox input "true"
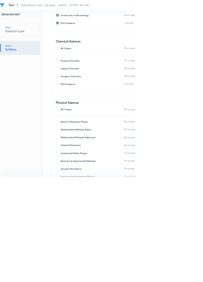
checkbox input "true"
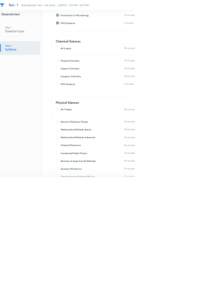
checkbox input "true"
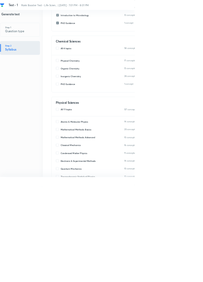
checkbox input "true"
checkbox input "false"
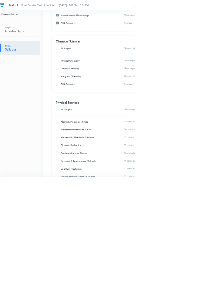
checkbox input "false"
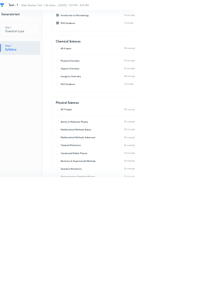
checkbox input "false"
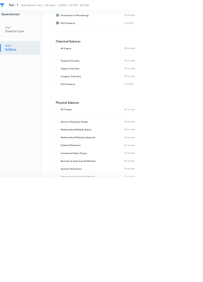
checkbox input "false"
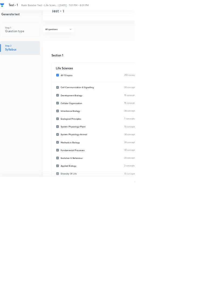
scroll to position [0, 0]
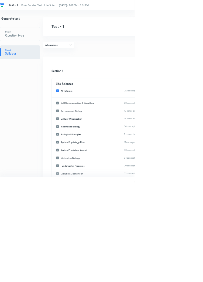
click at [86, 139] on input "All 15 topics" at bounding box center [87, 137] width 7 height 5
checkbox input "false"
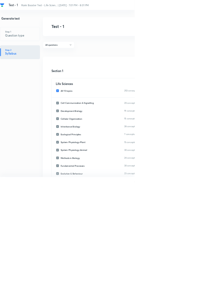
checkbox input "false"
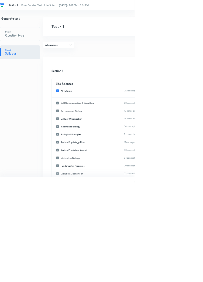
checkbox input "false"
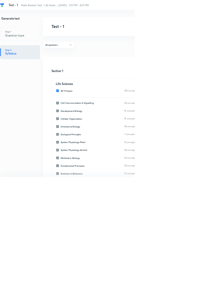
checkbox input "false"
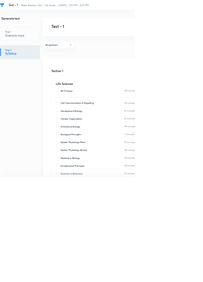
checkbox input "true"
type input "0"
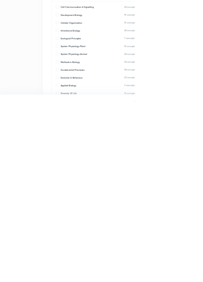
scroll to position [22, 0]
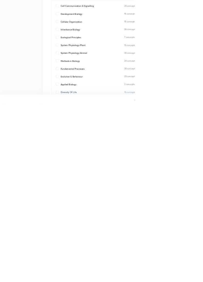
type input "3"
type input "30"
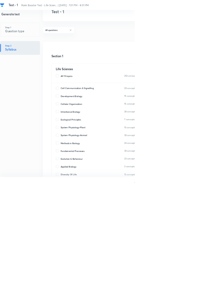
type input "0"
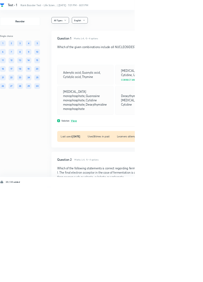
click at [47, 4] on div "Test - 1 Rank Booster Test - Life Scien... | Sept 7, 2025 · 7:01 PM - 8:01 PM S…" at bounding box center [153, 7] width 306 height 15
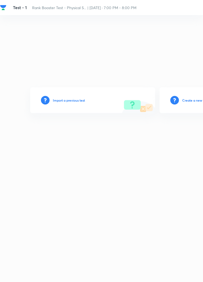
click at [190, 103] on h6 "Create a new test" at bounding box center [195, 100] width 26 height 5
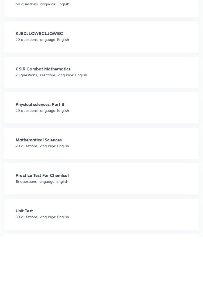
click at [84, 262] on p "30 questions, language: English" at bounding box center [102, 262] width 172 height 6
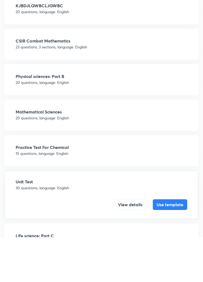
scroll to position [148, 0]
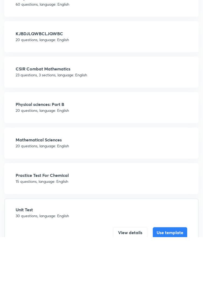
click at [163, 277] on button "Use template" at bounding box center [170, 277] width 34 height 11
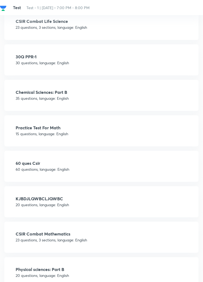
scroll to position [0, 0]
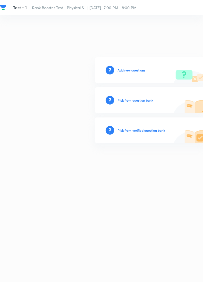
click at [142, 103] on h6 "Pick from question bank" at bounding box center [135, 100] width 36 height 5
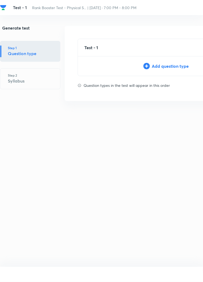
click at [166, 69] on div "Add question type" at bounding box center [166, 66] width 176 height 6
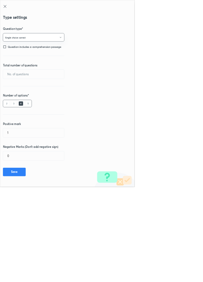
click at [51, 112] on input "text" at bounding box center [51, 112] width 92 height 14
type input "30"
click at [46, 202] on input "1" at bounding box center [51, 201] width 92 height 14
type input "5"
click at [52, 236] on input "0" at bounding box center [51, 236] width 92 height 14
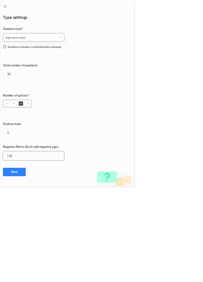
type input "1.25"
click at [24, 261] on button "Save" at bounding box center [21, 259] width 34 height 13
type input "1"
type input "0"
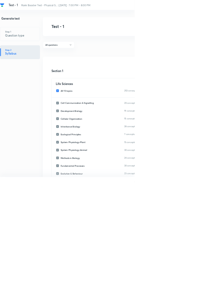
click at [91, 135] on input "All 15 topics" at bounding box center [87, 137] width 7 height 5
checkbox input "false"
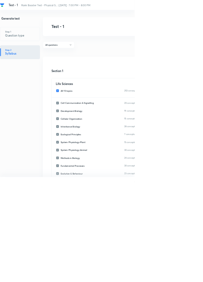
checkbox input "false"
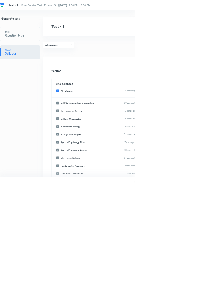
checkbox input "false"
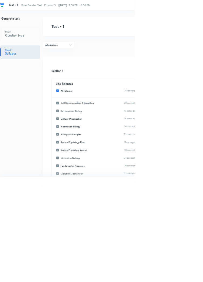
checkbox input "false"
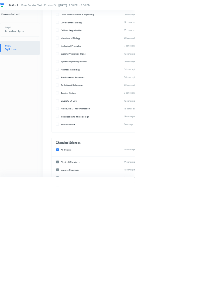
scroll to position [134, 0]
click at [89, 225] on input "All 4 topics" at bounding box center [87, 225] width 7 height 5
checkbox input "false"
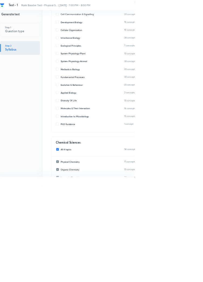
checkbox input "false"
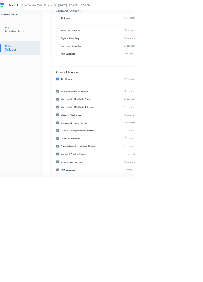
scroll to position [334, 0]
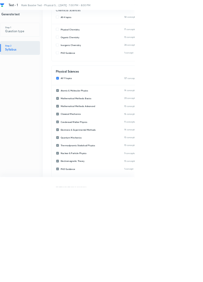
checkbox input "false"
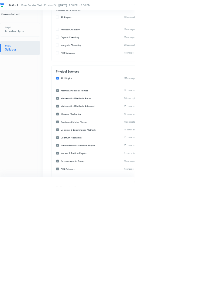
checkbox input "false"
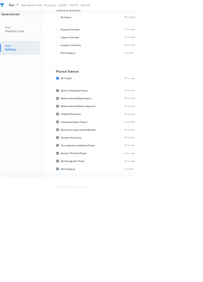
checkbox input "false"
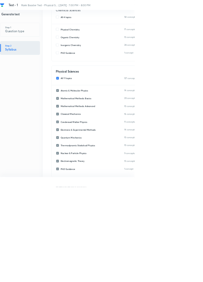
checkbox input "false"
click at [86, 120] on input "All 11 topics" at bounding box center [87, 118] width 7 height 5
checkbox input "false"
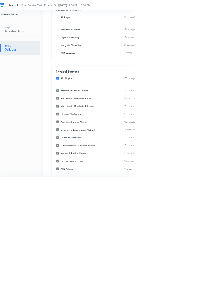
checkbox input "false"
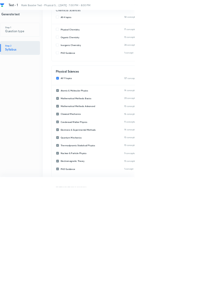
checkbox input "false"
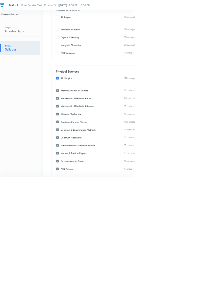
checkbox input "false"
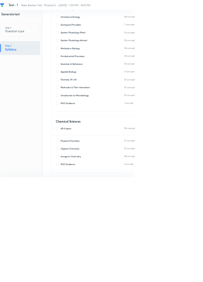
scroll to position [177, 0]
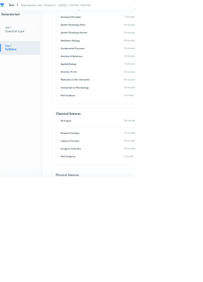
checkbox input "true"
type input "0"
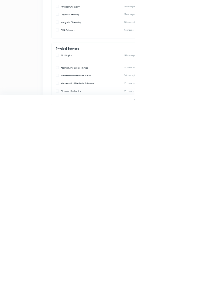
scroll to position [249, 0]
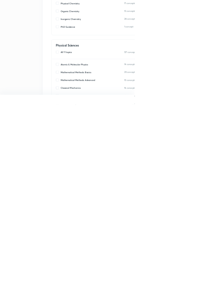
type input "30"
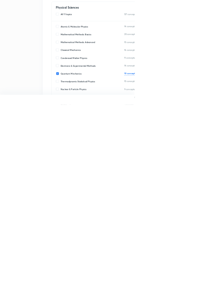
scroll to position [320, 0]
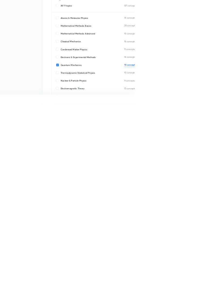
type input "30"
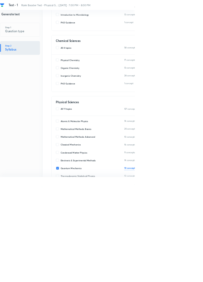
scroll to position [274, 0]
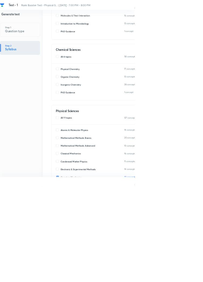
type input "0"
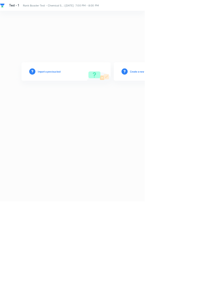
click at [191, 103] on h6 "Create a new test" at bounding box center [195, 100] width 26 height 5
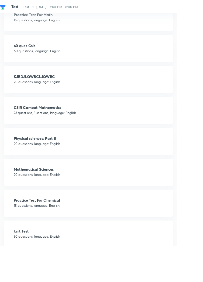
click at [151, 266] on h4 "Unit Test" at bounding box center [102, 265] width 172 height 4
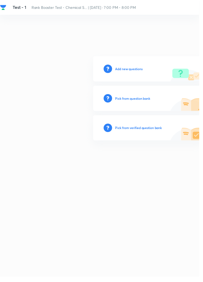
click at [140, 103] on h6 "Pick from question bank" at bounding box center [135, 100] width 36 height 5
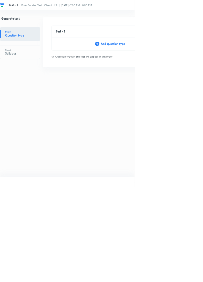
click at [172, 67] on div "Add question type" at bounding box center [166, 66] width 176 height 6
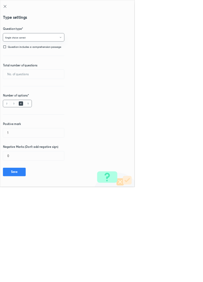
click at [75, 112] on input "text" at bounding box center [51, 112] width 92 height 14
type input "30"
click at [59, 202] on input "1" at bounding box center [51, 201] width 92 height 14
type input "4"
click at [71, 237] on input "0" at bounding box center [51, 236] width 92 height 14
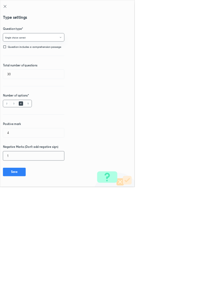
type input "1"
click at [25, 259] on button "Save" at bounding box center [21, 259] width 34 height 13
type input "1"
type input "0"
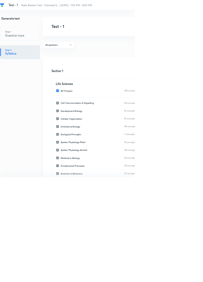
click at [86, 137] on input "All 15 topics" at bounding box center [87, 137] width 7 height 5
checkbox input "false"
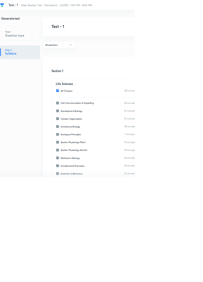
checkbox input "false"
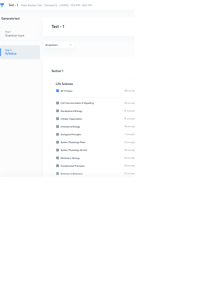
checkbox input "false"
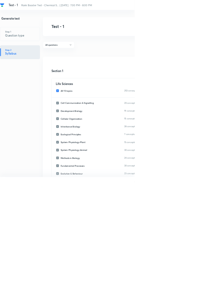
checkbox input "false"
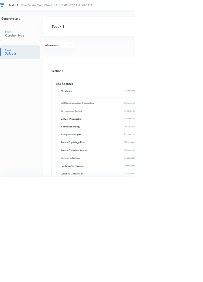
checkbox input "false"
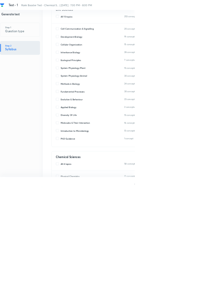
scroll to position [114, 0]
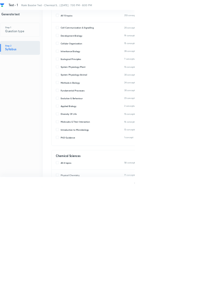
checkbox input "false"
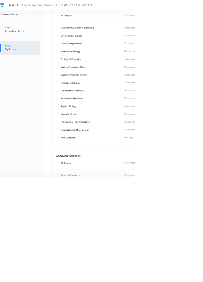
checkbox input "false"
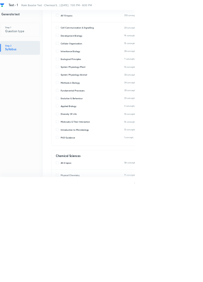
checkbox input "false"
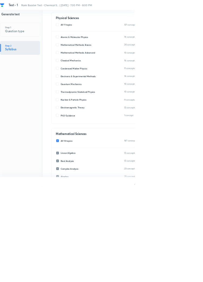
scroll to position [428, 0]
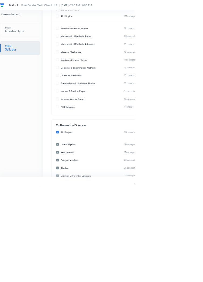
click at [87, 200] on input "All 16 topics" at bounding box center [87, 199] width 7 height 5
checkbox input "false"
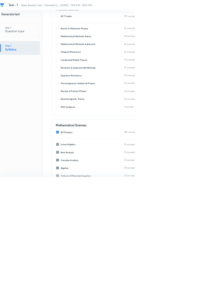
checkbox input "false"
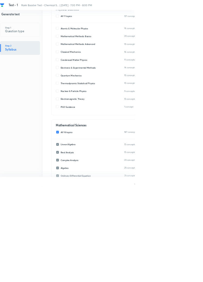
checkbox input "false"
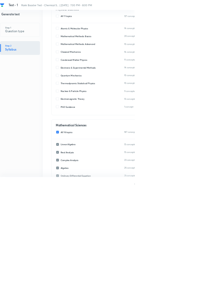
checkbox input "false"
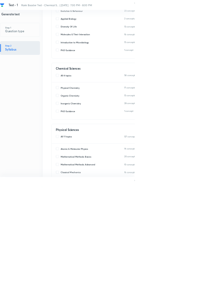
scroll to position [243, 0]
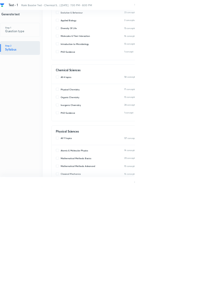
click at [88, 117] on input "All 4 topics" at bounding box center [87, 116] width 7 height 5
checkbox input "true"
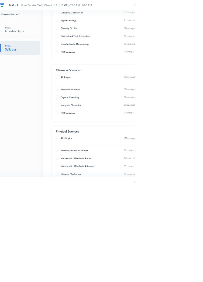
checkbox input "true"
click at [86, 159] on label "Inorganic Chemistry" at bounding box center [102, 158] width 37 height 5
click at [88, 115] on input "All 4 topics" at bounding box center [87, 116] width 7 height 5
checkbox input "false"
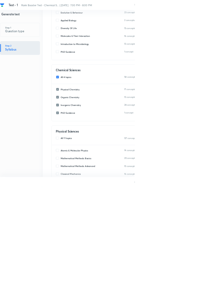
checkbox input "false"
click at [86, 160] on input "Inorganic Chemistry" at bounding box center [87, 158] width 7 height 5
checkbox input "true"
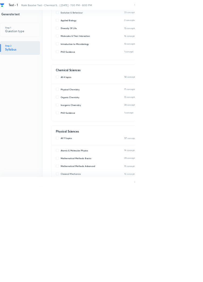
type input "0"
type input "30"
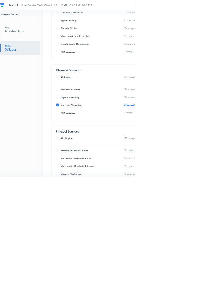
click at [194, 160] on h6 "28 concepts" at bounding box center [196, 158] width 18 height 5
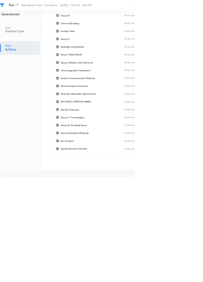
scroll to position [45, 0]
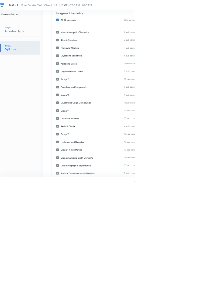
click at [88, 50] on label "Intro to Inorganic Chemistry" at bounding box center [108, 48] width 49 height 5
click at [87, 65] on div "Intro to Inorganic Chemistry 2 sub concepts 92 questions Atomic Structure 2 sub…" at bounding box center [185, 210] width 215 height 340
click at [87, 76] on div "Intro to Inorganic Chemistry 2 sub concepts 92 questions Atomic Structure 2 sub…" at bounding box center [185, 210] width 215 height 340
click at [90, 29] on input "All 28 concepts" at bounding box center [87, 29] width 7 height 5
checkbox input "false"
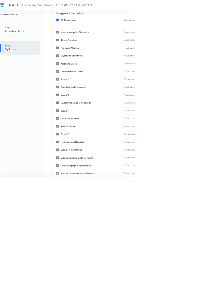
checkbox input "false"
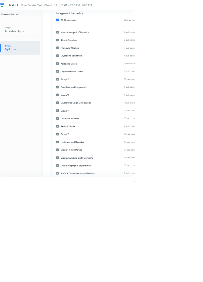
checkbox input "false"
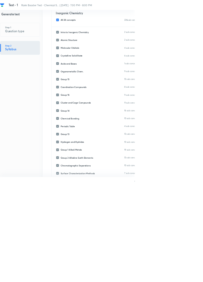
checkbox input "false"
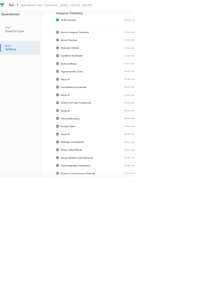
checkbox input "false"
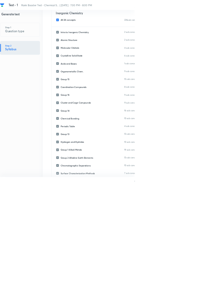
checkbox input "false"
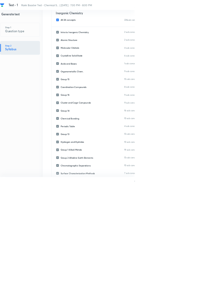
checkbox input "false"
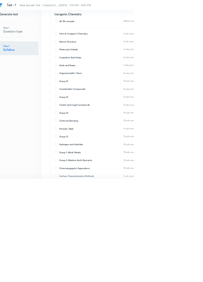
scroll to position [2, 0]
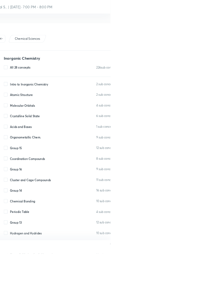
click at [143, 56] on div "Inorganic Chemistry All 28 concepts 226 sub concepts 2.3K questions 30 ​ Intro …" at bounding box center [185, 241] width 215 height 370
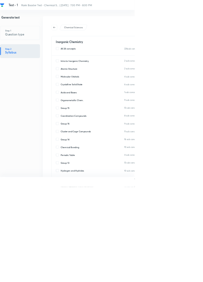
click at [85, 71] on input "All 28 concepts" at bounding box center [87, 73] width 7 height 5
checkbox input "true"
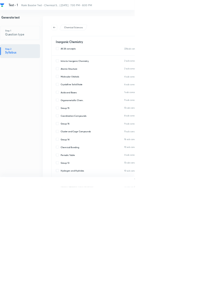
checkbox input "true"
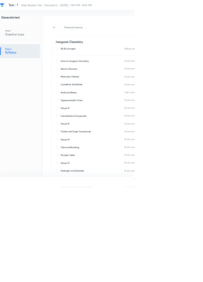
checkbox input "true"
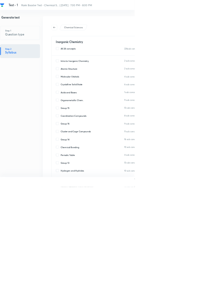
checkbox input "true"
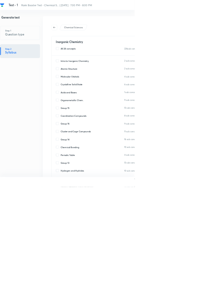
checkbox input "true"
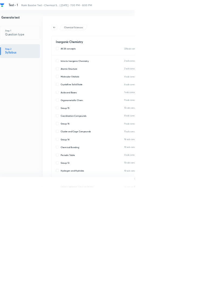
checkbox input "true"
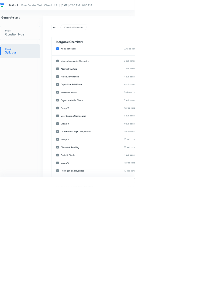
scroll to position [0, 0]
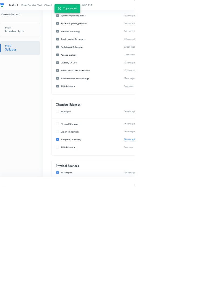
scroll to position [191, 0]
click at [88, 259] on input "All 11 topics" at bounding box center [87, 260] width 7 height 5
checkbox input "false"
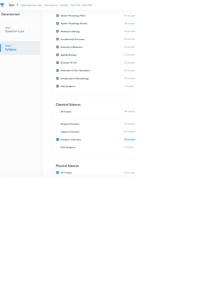
checkbox input "false"
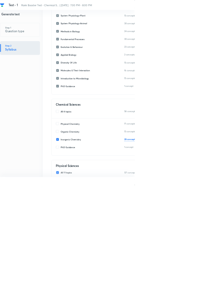
checkbox input "false"
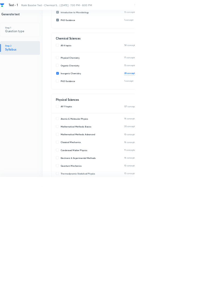
scroll to position [293, 0]
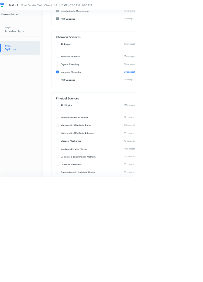
checkbox input "false"
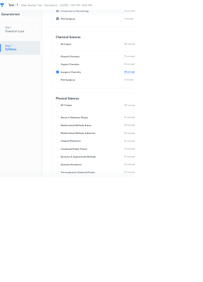
checkbox input "false"
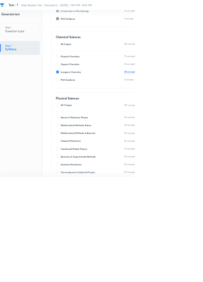
checkbox input "false"
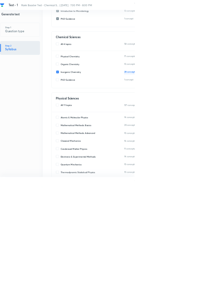
checkbox input "false"
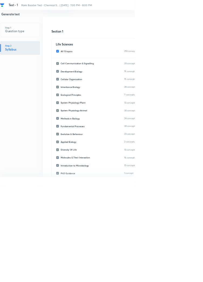
scroll to position [0, 0]
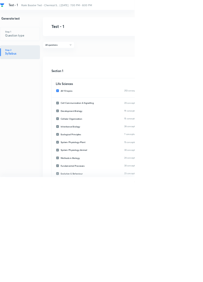
click at [85, 136] on input "All 15 topics" at bounding box center [87, 137] width 7 height 5
checkbox input "false"
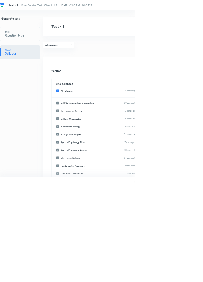
checkbox input "false"
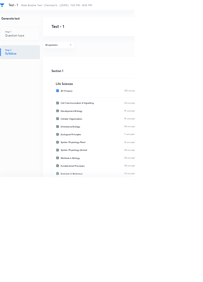
checkbox input "false"
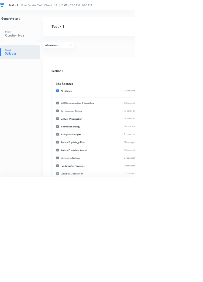
checkbox input "false"
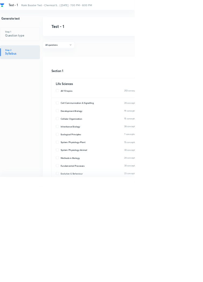
type input "0"
click at [85, 137] on input "All 15 topics" at bounding box center [87, 137] width 7 height 5
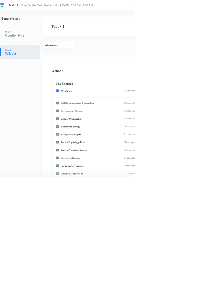
checkbox input "false"
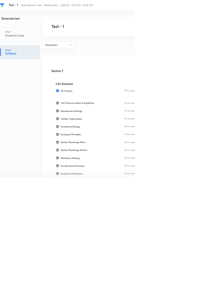
checkbox input "false"
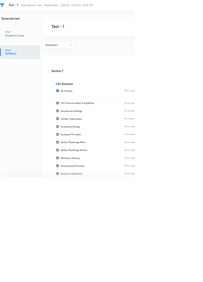
checkbox input "false"
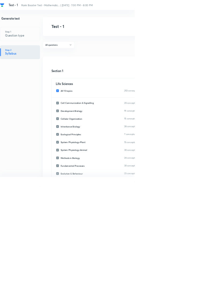
checkbox input "false"
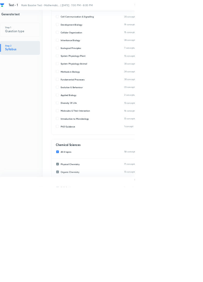
scroll to position [132, 0]
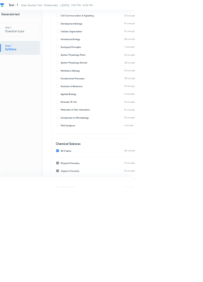
click at [86, 229] on input "All 4 topics" at bounding box center [87, 227] width 7 height 5
checkbox input "false"
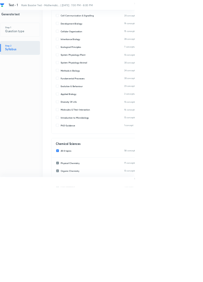
checkbox input "false"
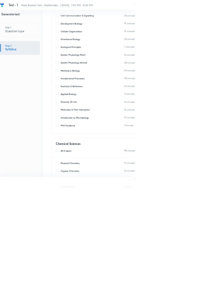
checkbox input "false"
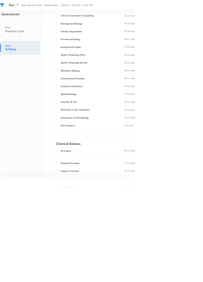
checkbox input "false"
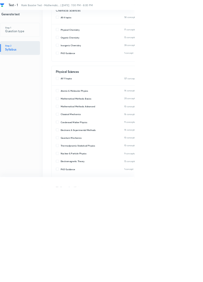
scroll to position [334, 0]
checkbox input "false"
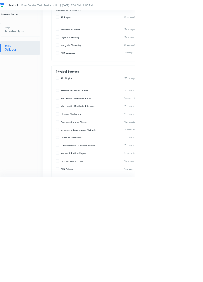
checkbox input "false"
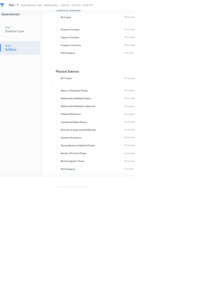
checkbox input "false"
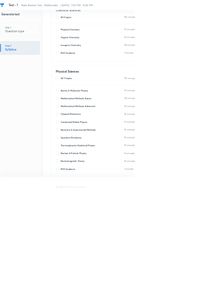
checkbox input "false"
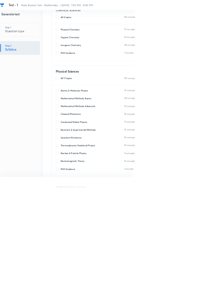
checkbox input "true"
type input "0"
type input "30"
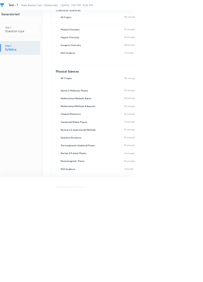
type input "30"
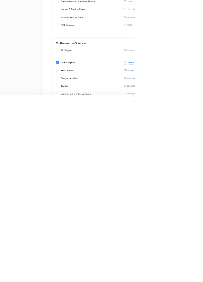
type input "30"
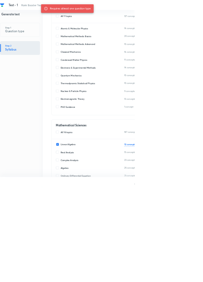
click at [34, 44] on h5 "Question type" at bounding box center [22, 47] width 29 height 6
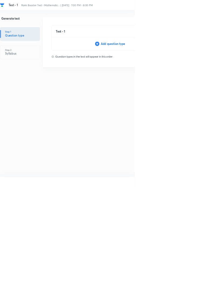
click at [170, 64] on div "Add question type" at bounding box center [166, 66] width 176 height 6
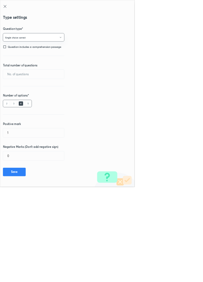
click at [64, 111] on input "text" at bounding box center [51, 112] width 92 height 14
type input "30"
click at [47, 198] on input "1" at bounding box center [51, 201] width 92 height 14
type input "4.75"
click at [19, 262] on button "Save" at bounding box center [21, 259] width 34 height 13
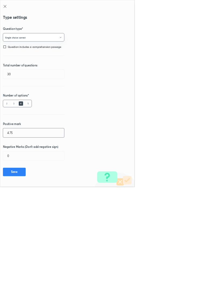
type input "1"
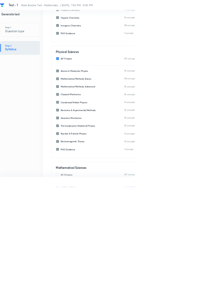
scroll to position [364, 0]
type input "0"
